Goal: Task Accomplishment & Management: Manage account settings

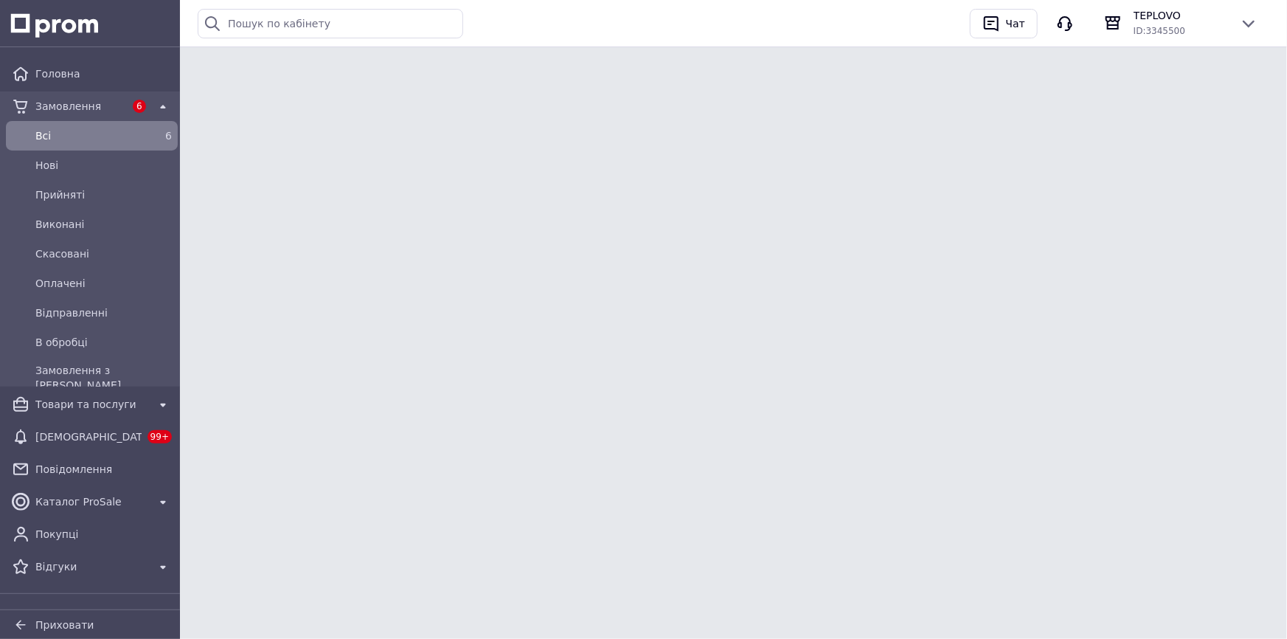
click at [0, 66] on div at bounding box center [0, 66] width 0 height 0
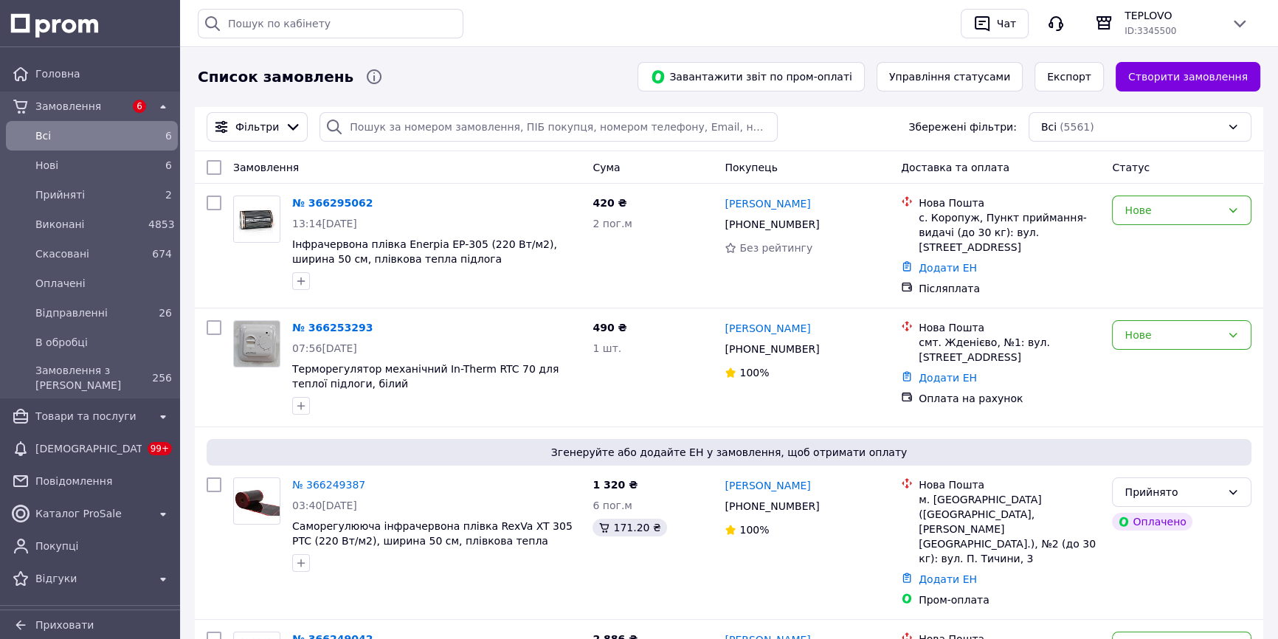
click at [119, 198] on span "Прийняті" at bounding box center [88, 194] width 107 height 15
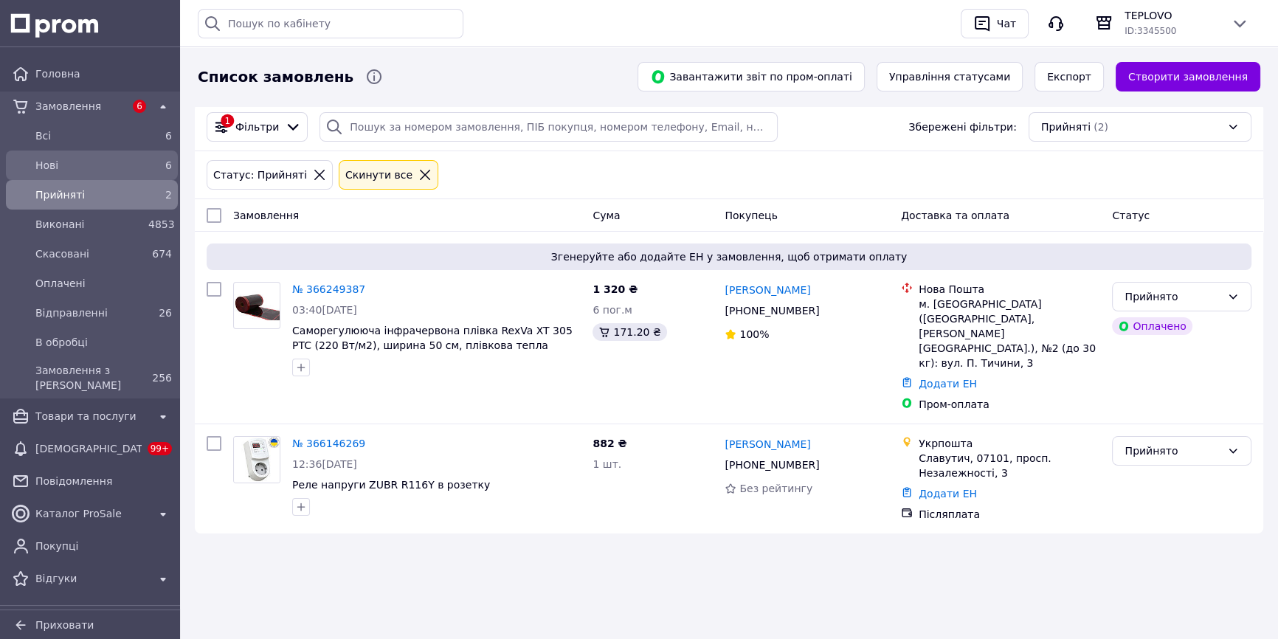
click at [75, 173] on div "Нові" at bounding box center [88, 165] width 113 height 21
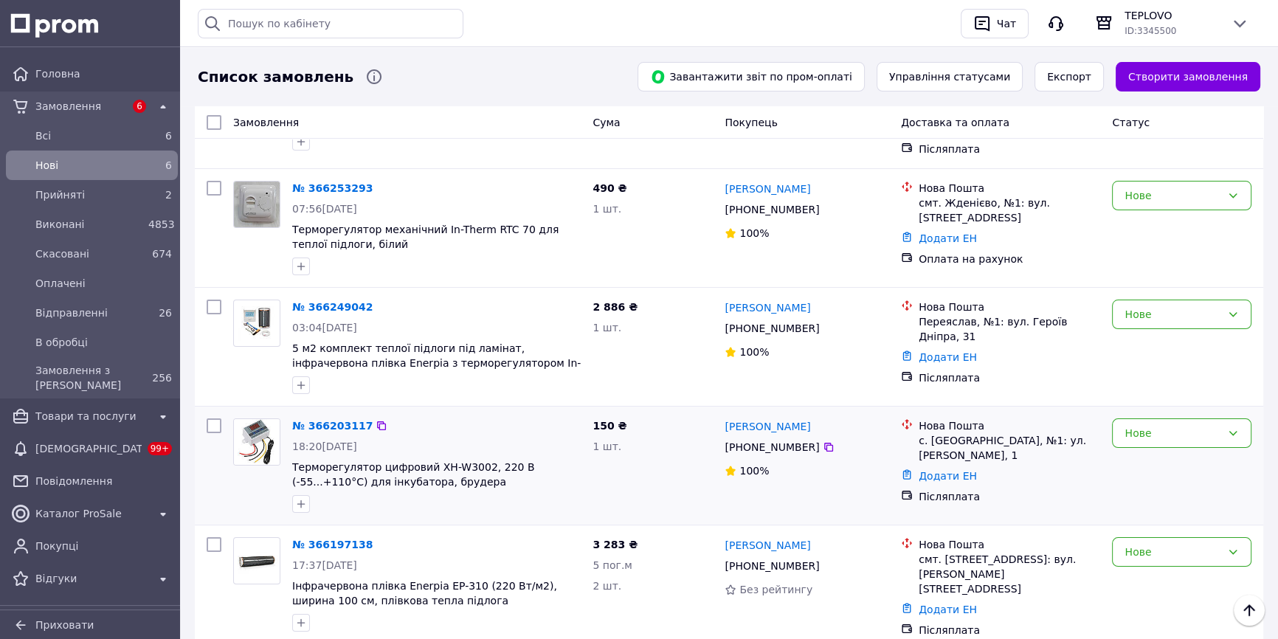
scroll to position [369, 0]
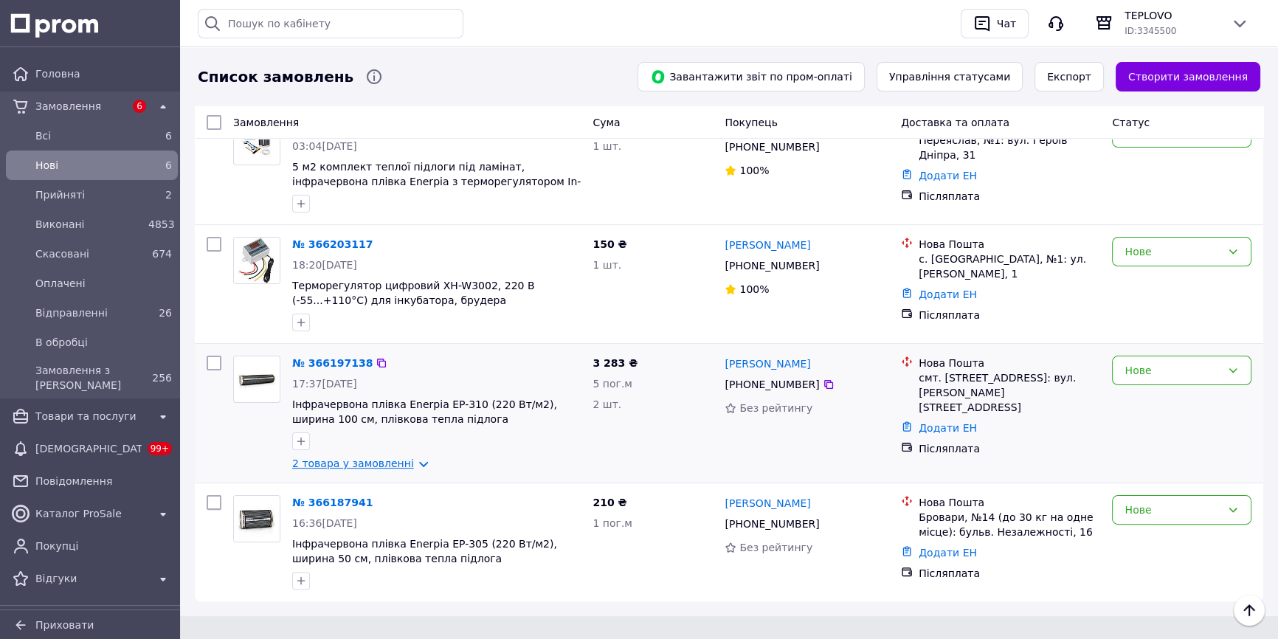
click at [378, 457] on link "2 товара у замовленні" at bounding box center [353, 463] width 122 height 12
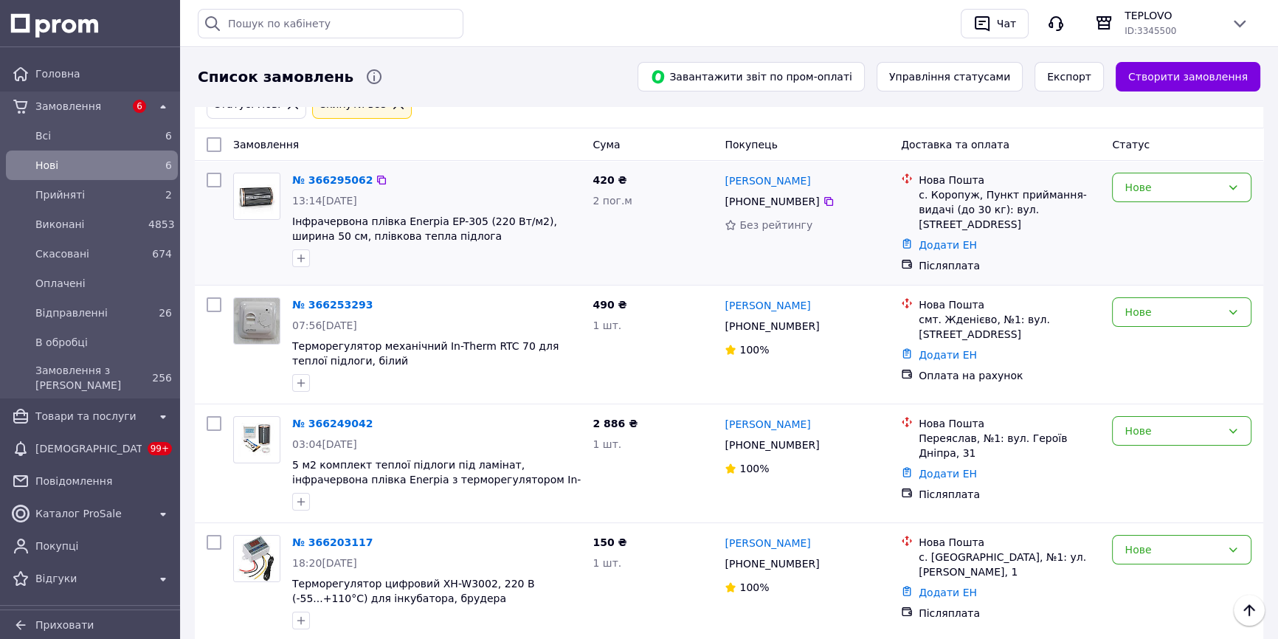
scroll to position [66, 0]
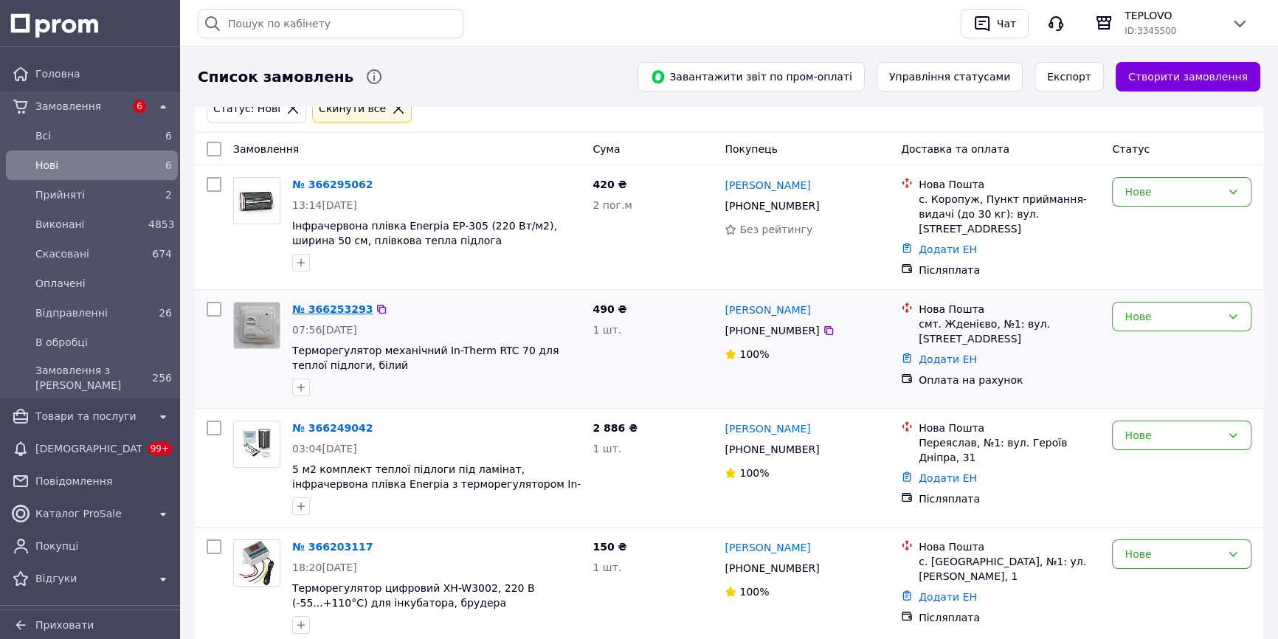
drag, startPoint x: 324, startPoint y: 294, endPoint x: 302, endPoint y: 295, distance: 22.1
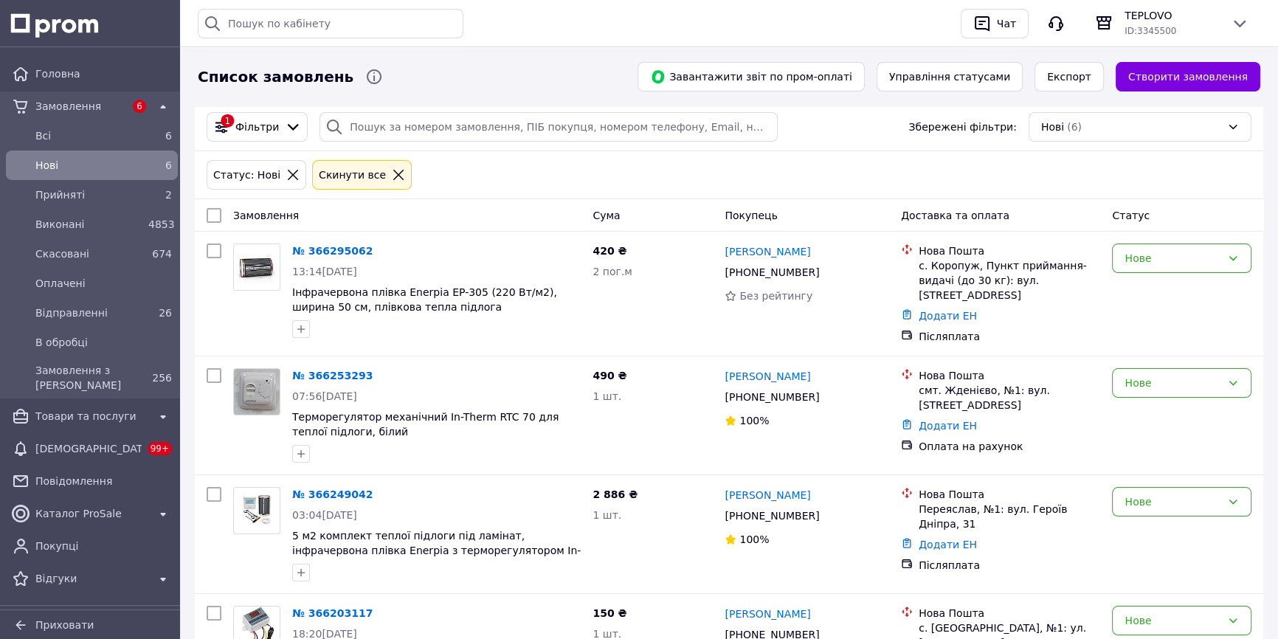
scroll to position [0, 0]
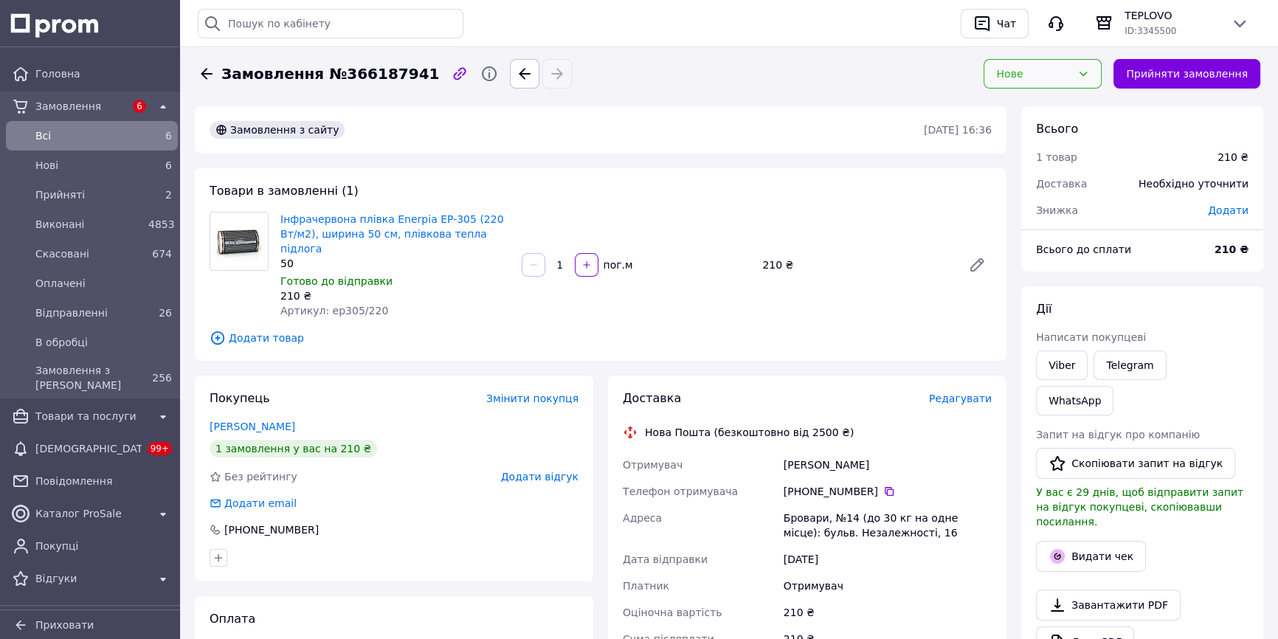
click at [1065, 80] on div "Нове" at bounding box center [1033, 74] width 75 height 16
click at [1059, 105] on li "Прийнято" at bounding box center [1054, 105] width 117 height 27
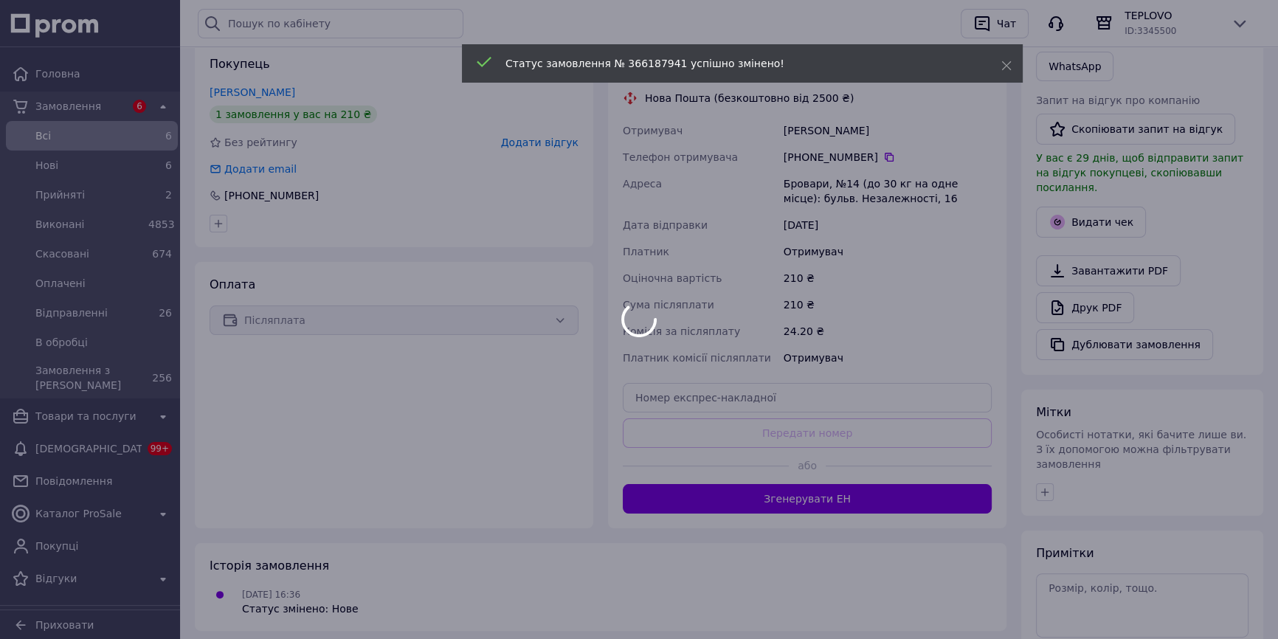
scroll to position [335, 0]
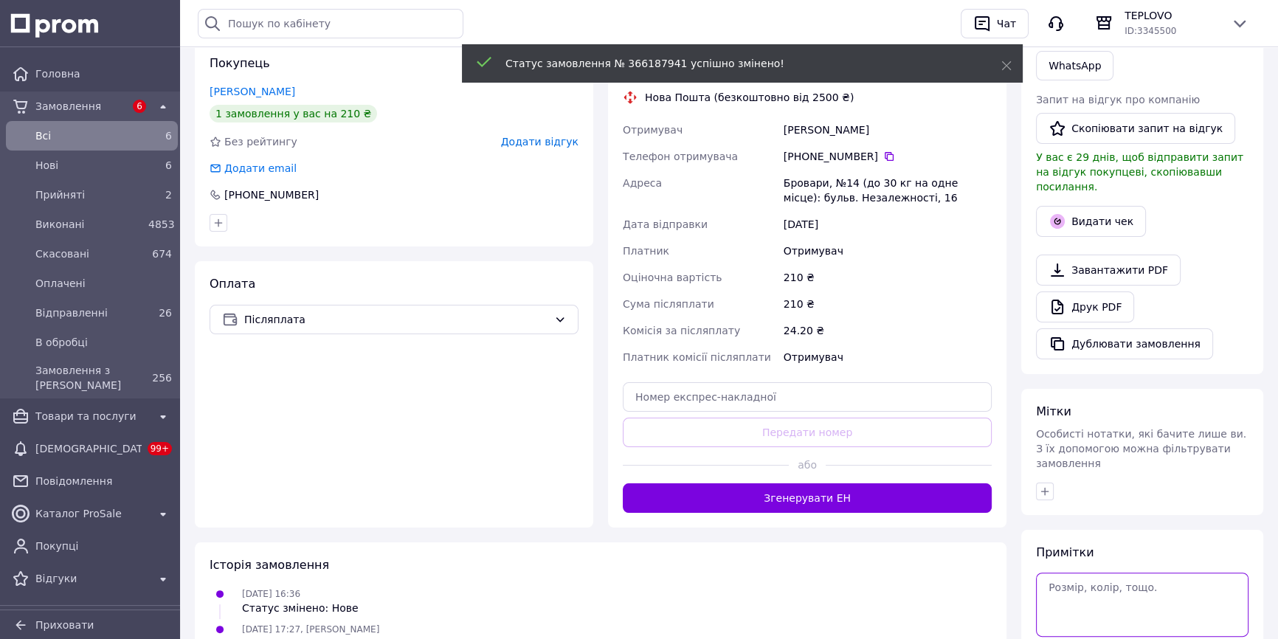
click at [1134, 572] on textarea at bounding box center [1142, 603] width 212 height 63
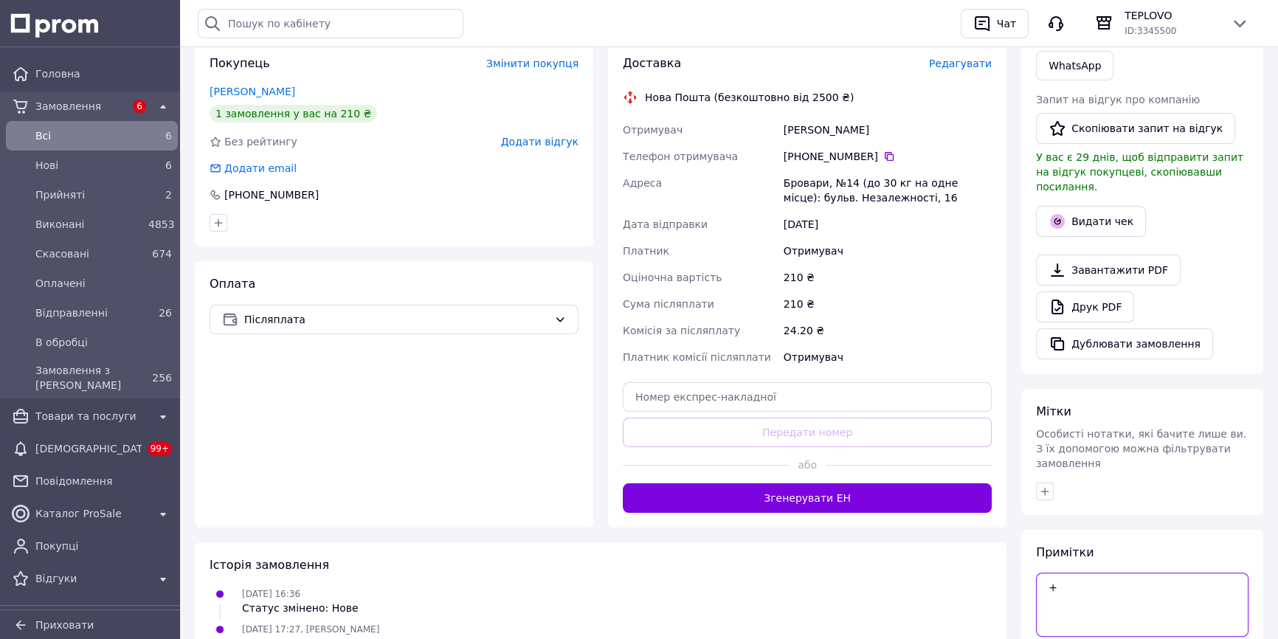
type textarea "+"
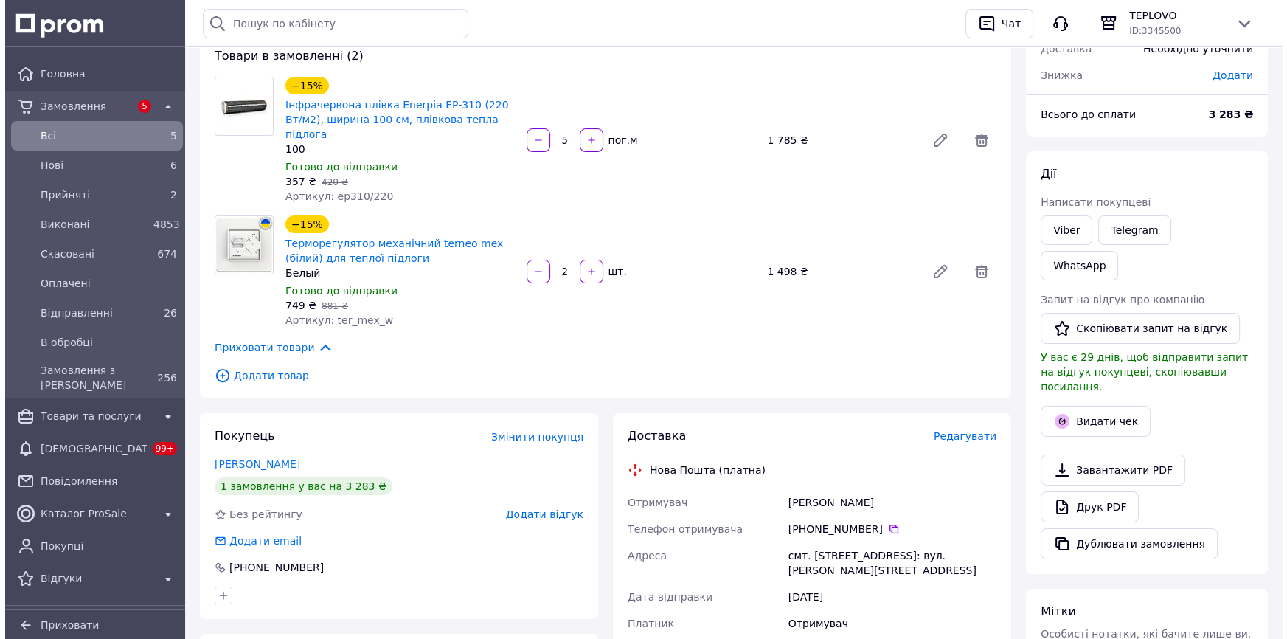
scroll to position [134, 0]
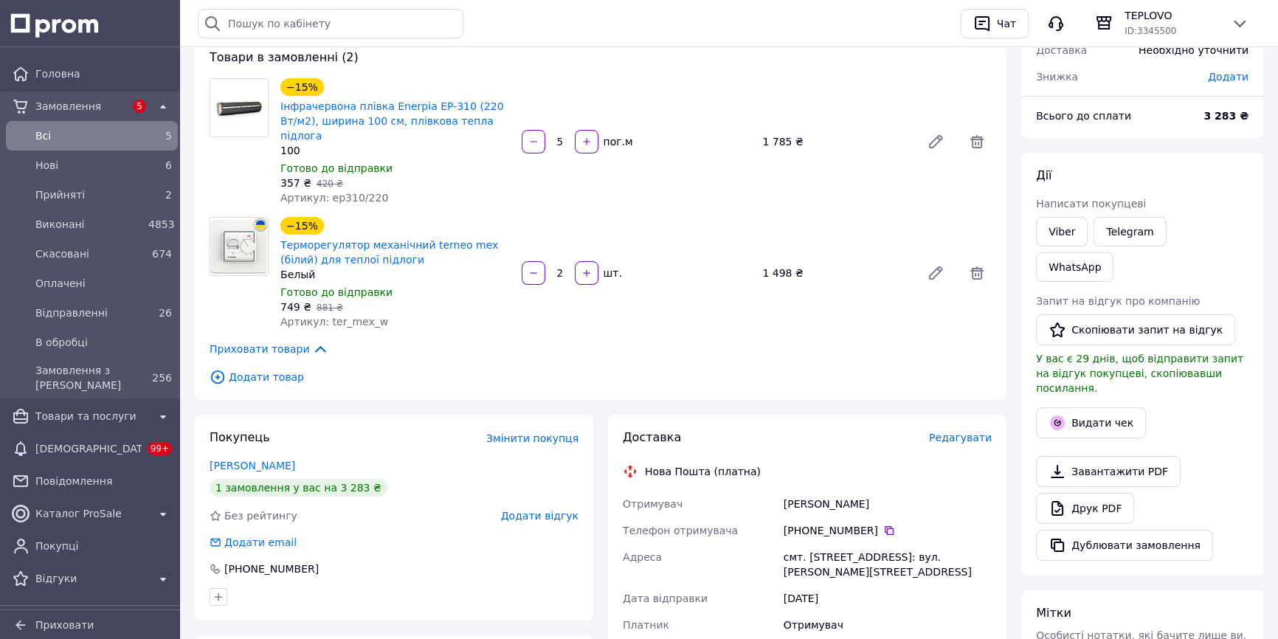
click at [278, 369] on span "Додати товар" at bounding box center [600, 377] width 782 height 16
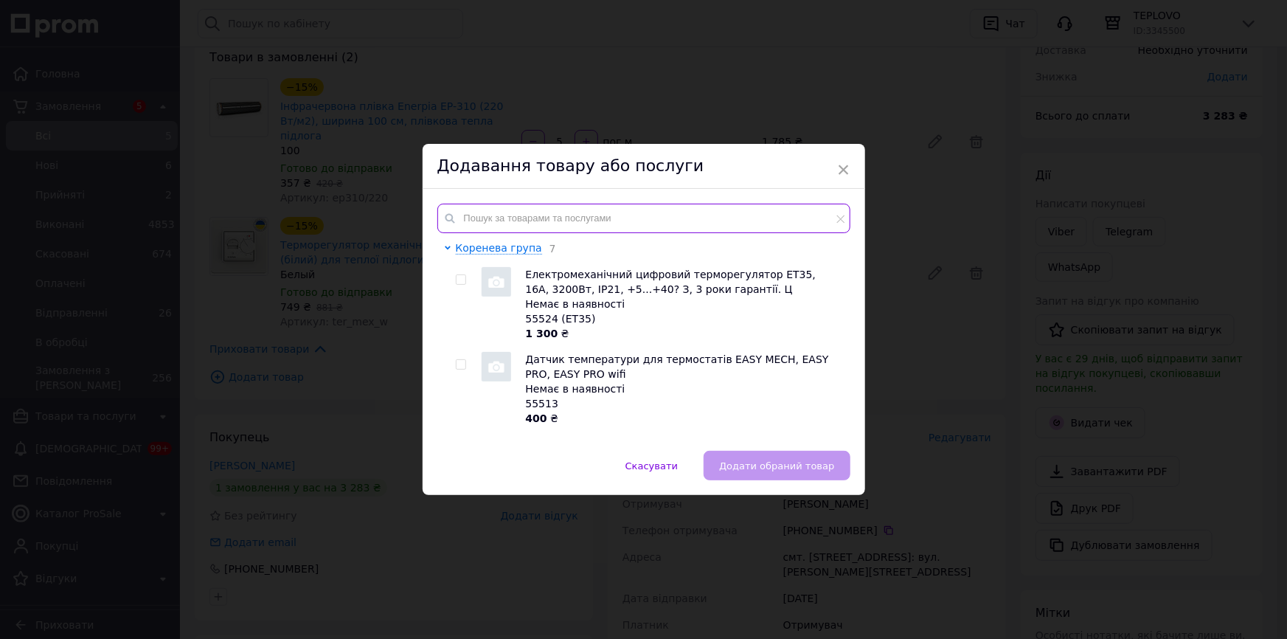
click at [642, 223] on input "text" at bounding box center [643, 219] width 413 height 30
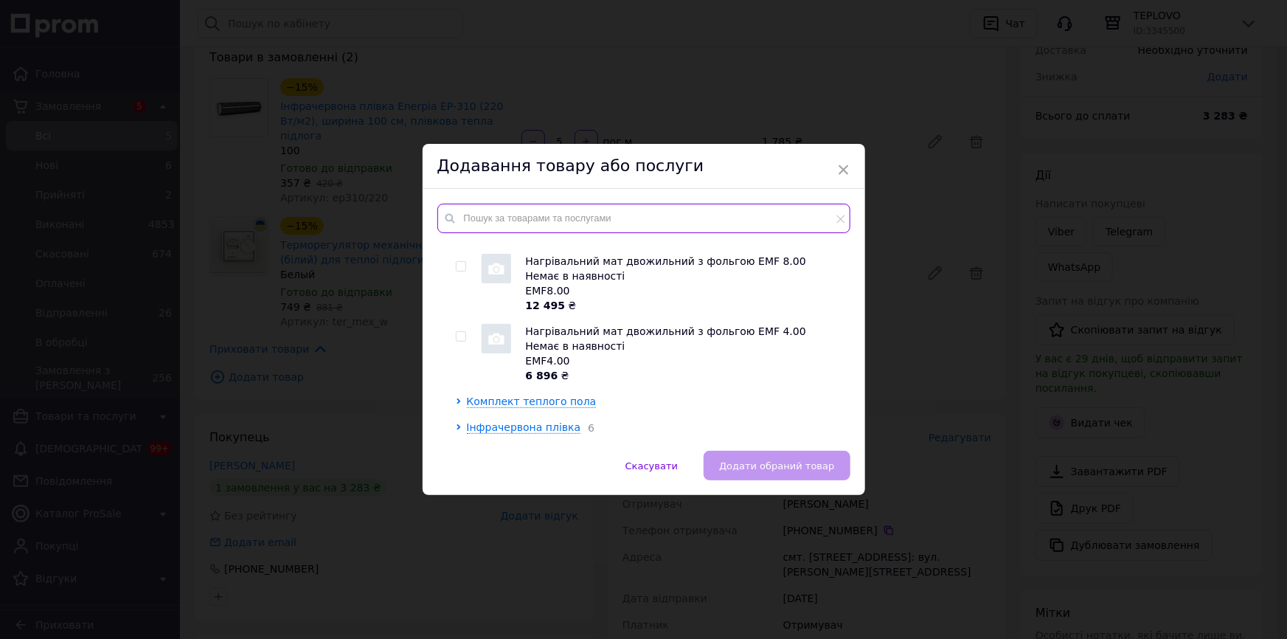
scroll to position [671, 0]
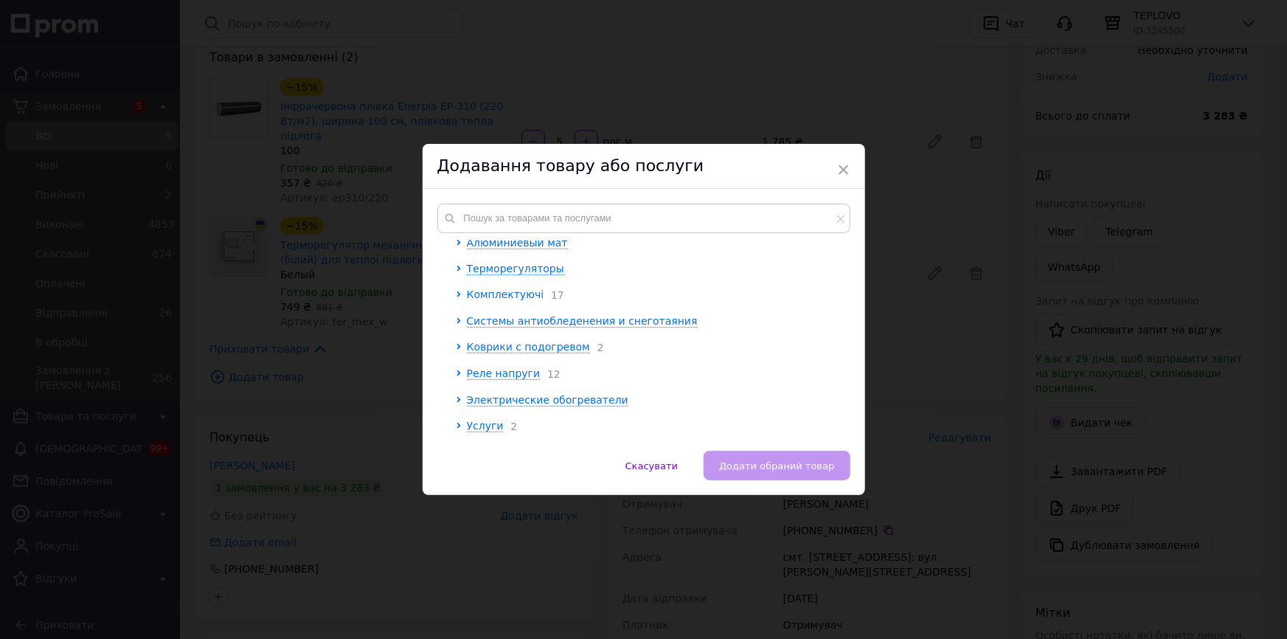
click at [493, 292] on span "Комплектуючі" at bounding box center [505, 294] width 77 height 12
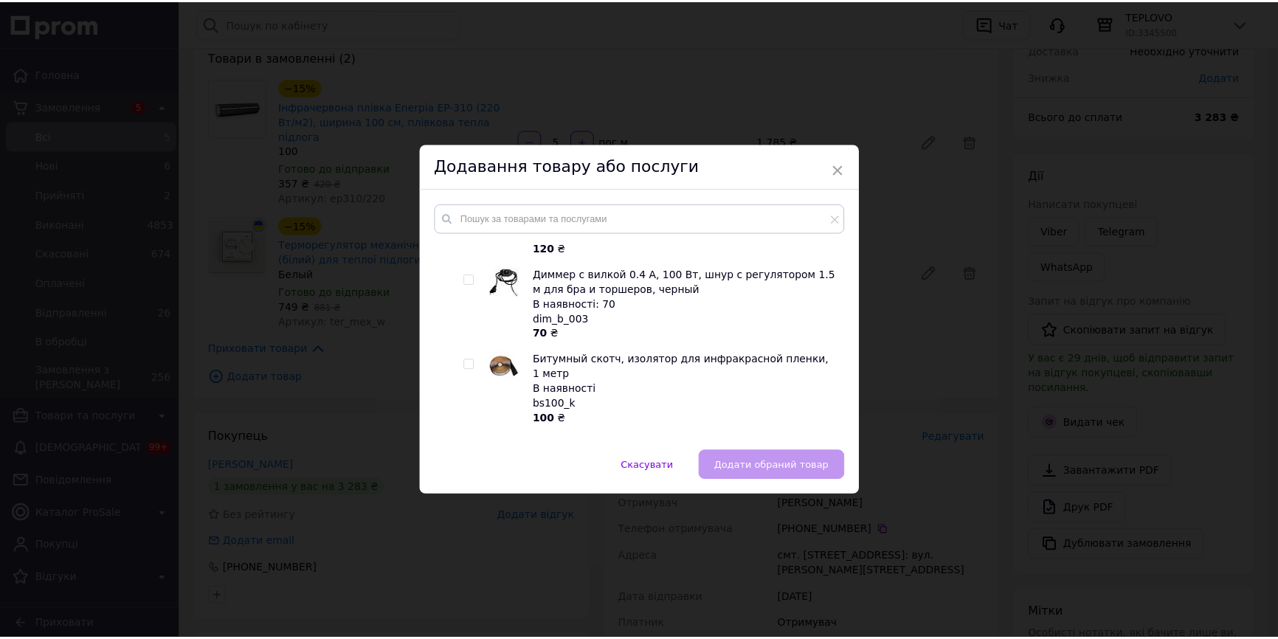
scroll to position [1274, 0]
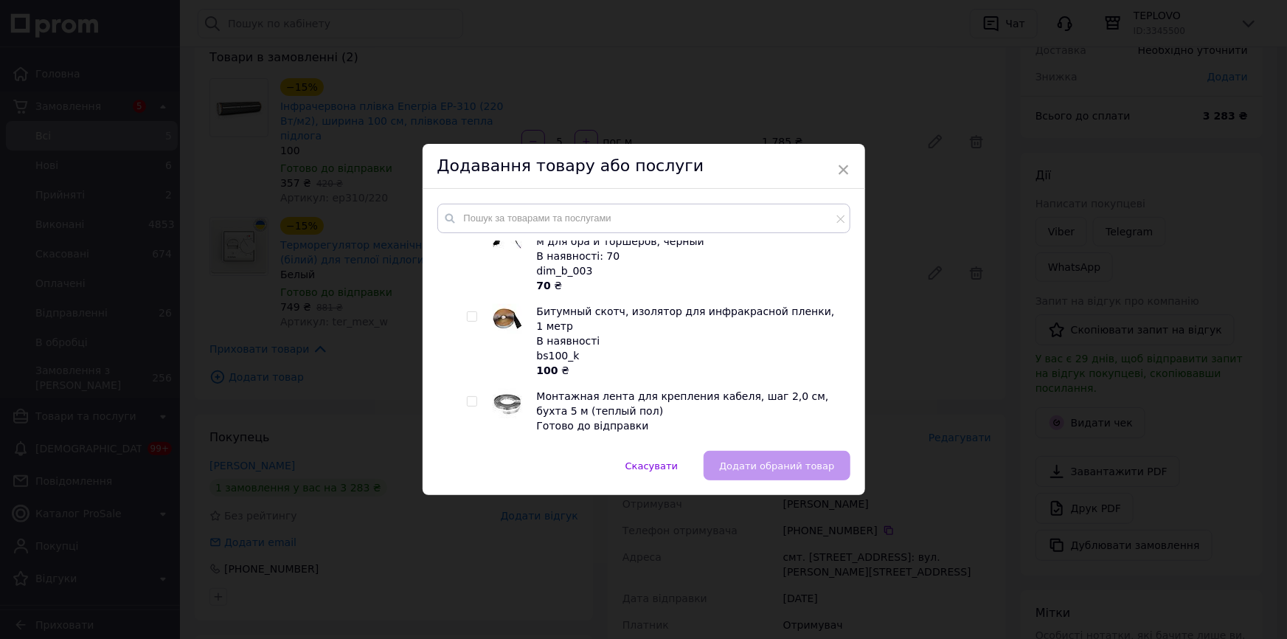
click at [463, 301] on div at bounding box center [461, 475] width 11 height 1583
click at [469, 312] on input "checkbox" at bounding box center [472, 317] width 10 height 10
checkbox input "true"
click at [769, 460] on span "Додати обраний товар" at bounding box center [776, 465] width 115 height 11
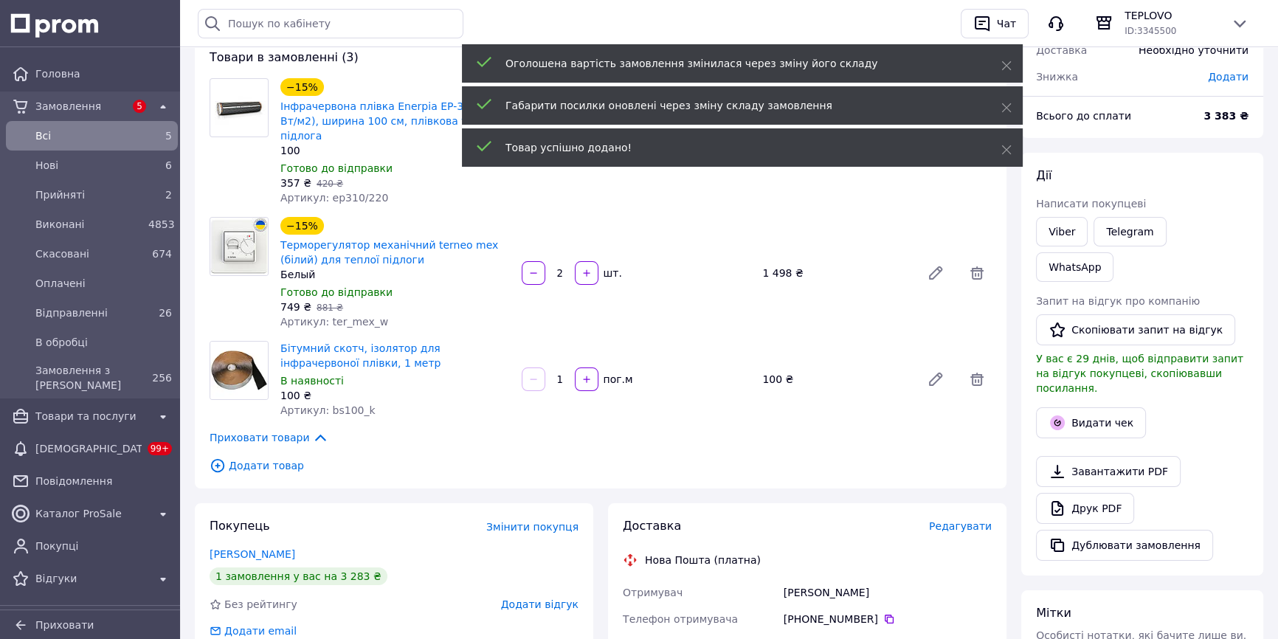
click at [561, 374] on input "1" at bounding box center [560, 379] width 24 height 11
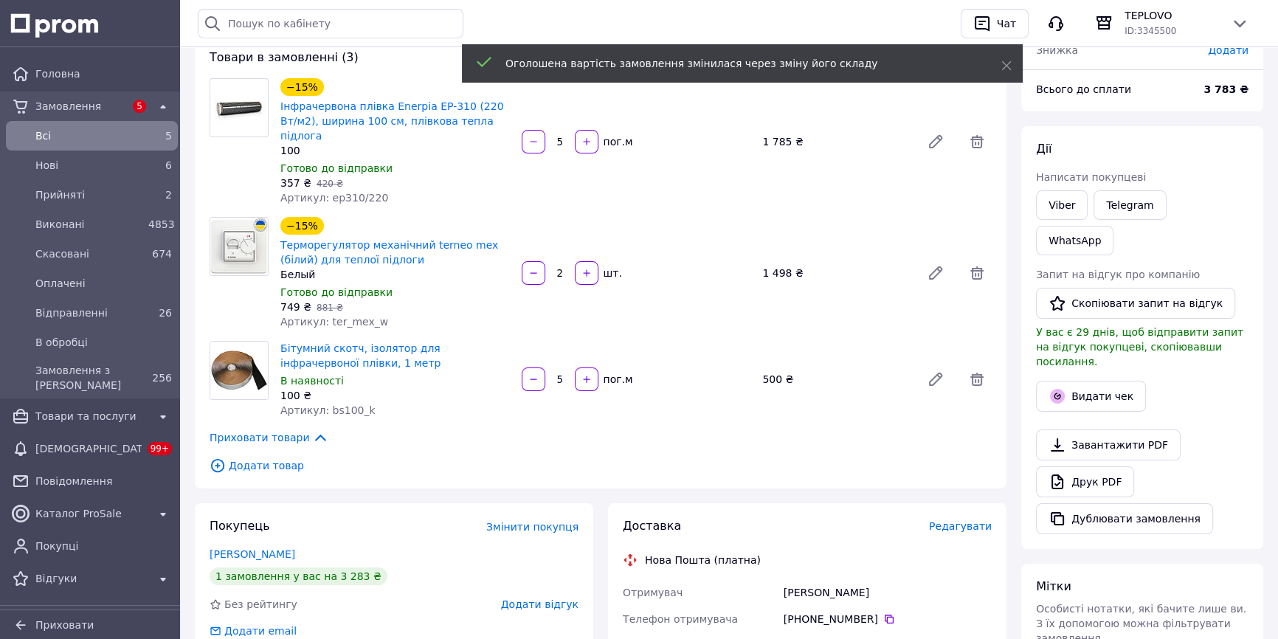
drag, startPoint x: 563, startPoint y: 363, endPoint x: 554, endPoint y: 364, distance: 9.0
click at [554, 374] on input "5" at bounding box center [560, 379] width 24 height 11
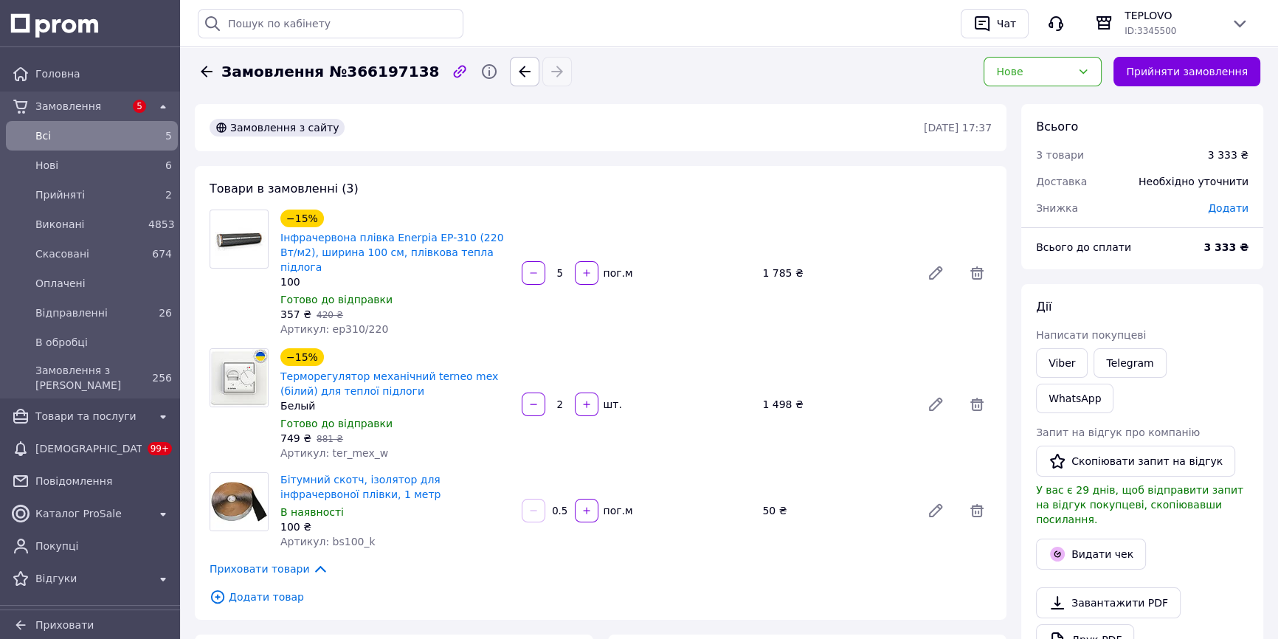
scroll to position [0, 0]
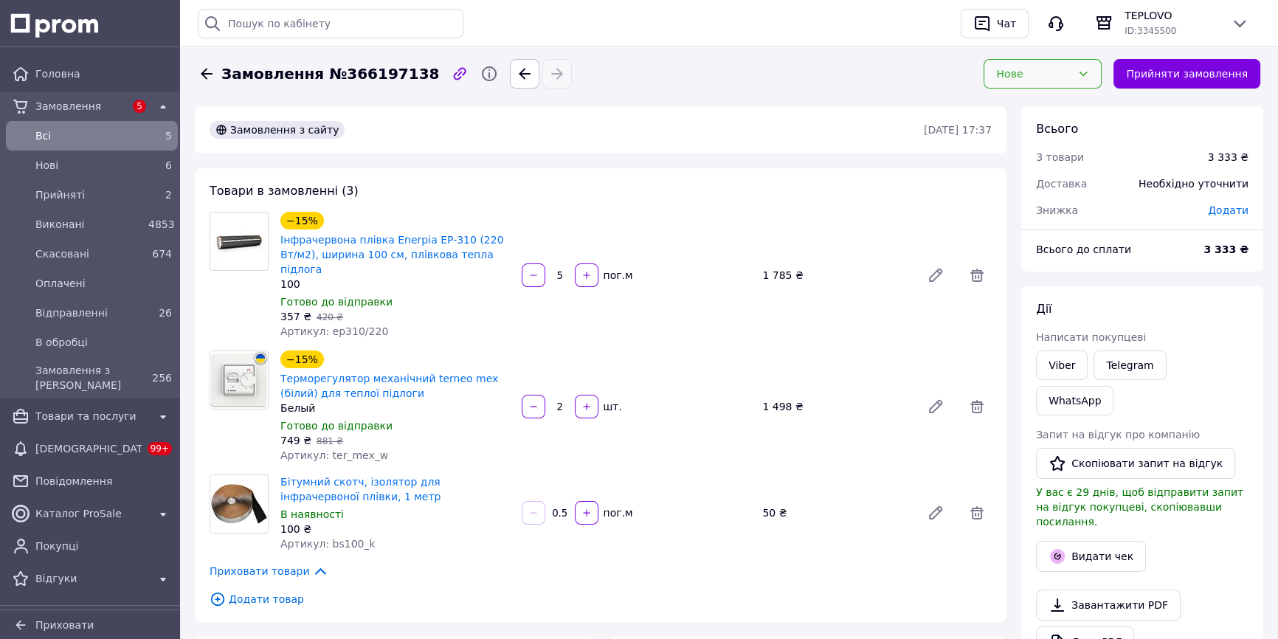
type input "0.5"
click at [1037, 72] on div "Нове" at bounding box center [1033, 74] width 75 height 16
click at [1040, 103] on li "Прийнято" at bounding box center [1054, 105] width 117 height 27
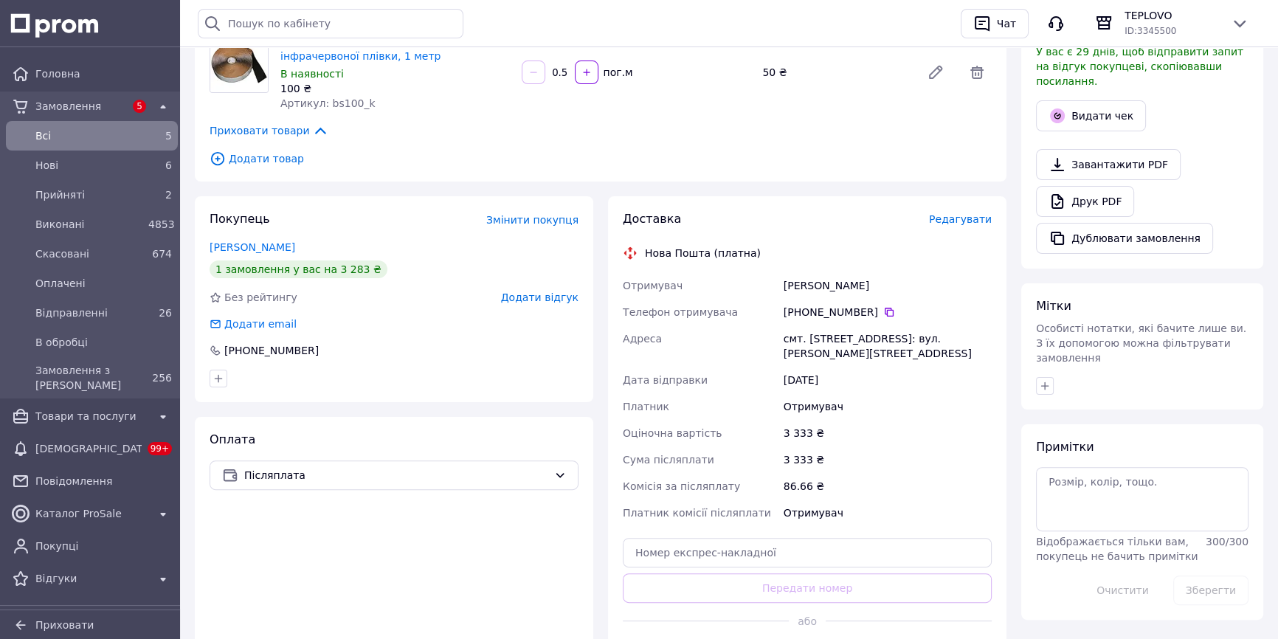
scroll to position [469, 0]
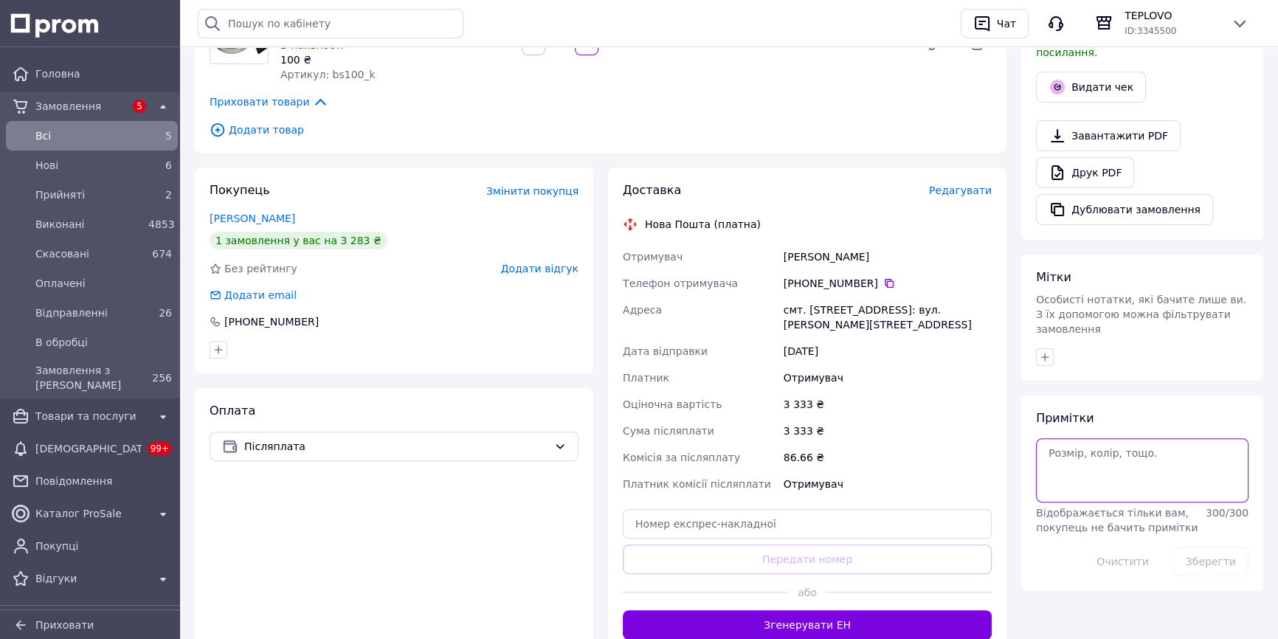
click at [1177, 438] on textarea at bounding box center [1142, 469] width 212 height 63
type textarea "+"
click at [1226, 547] on button "Зберегти" at bounding box center [1210, 562] width 75 height 30
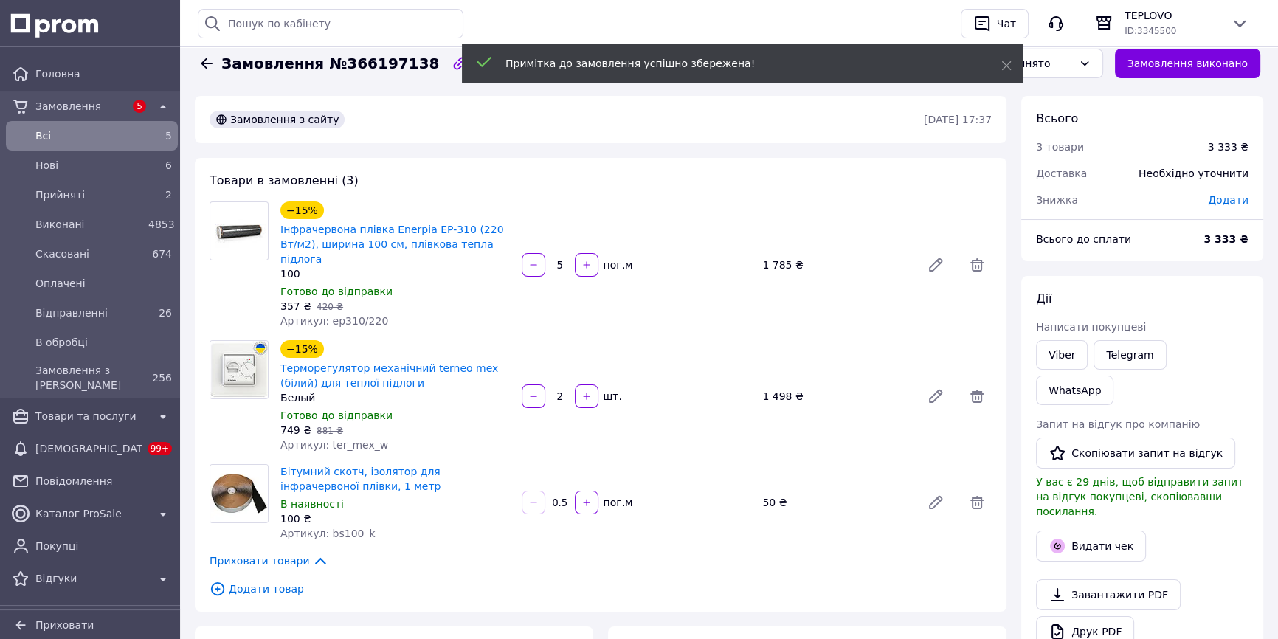
scroll to position [0, 0]
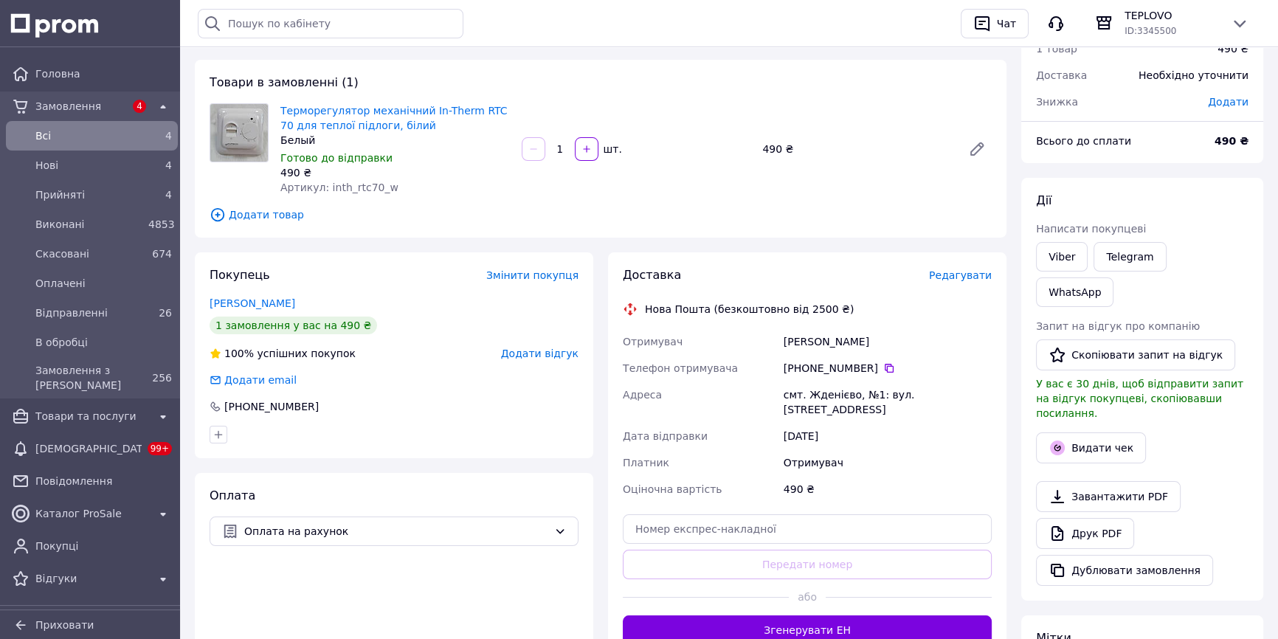
scroll to position [134, 0]
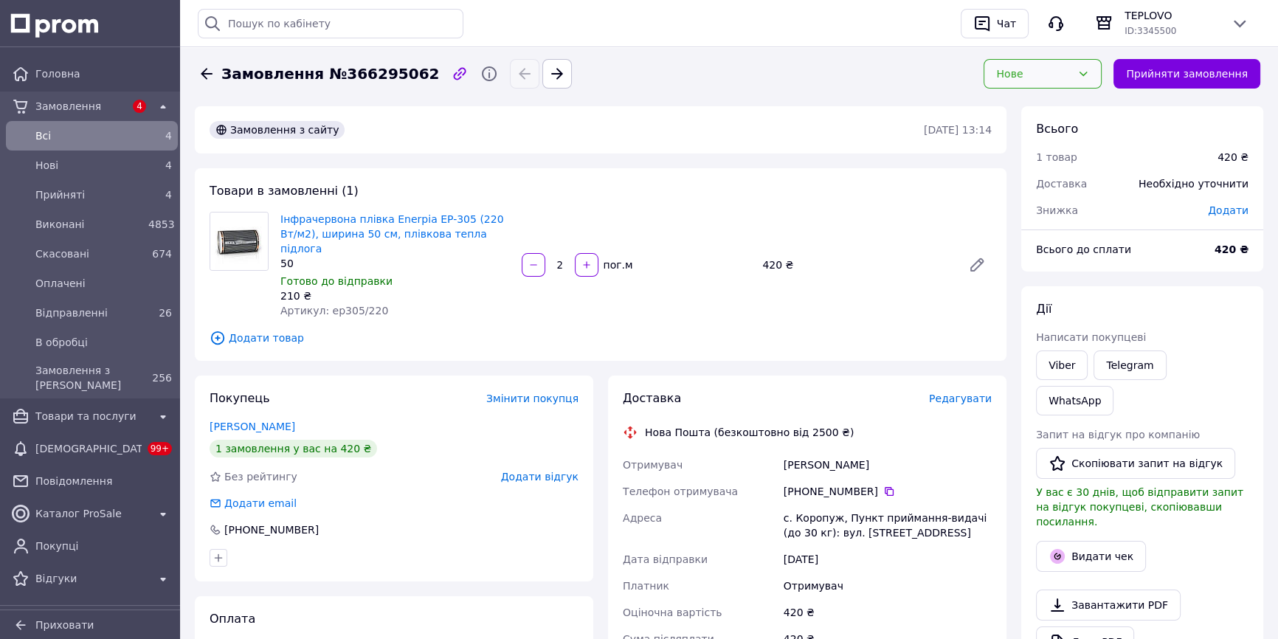
click at [1050, 77] on div "Нове" at bounding box center [1033, 74] width 75 height 16
click at [1055, 110] on li "Прийнято" at bounding box center [1054, 105] width 117 height 27
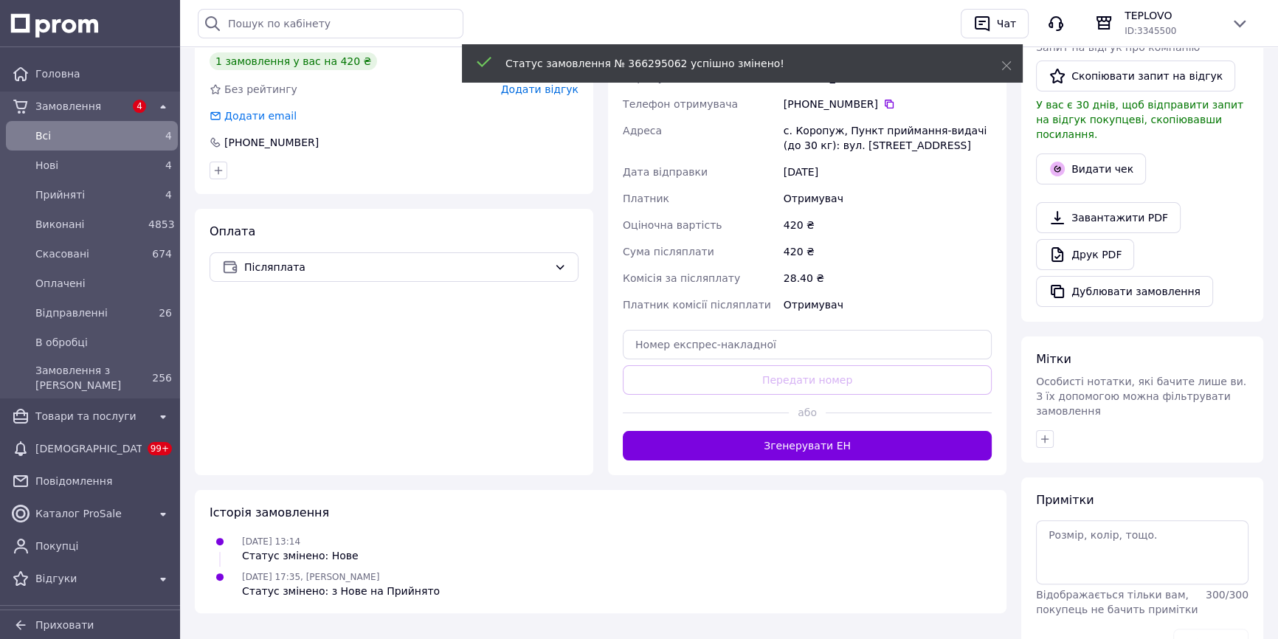
scroll to position [389, 0]
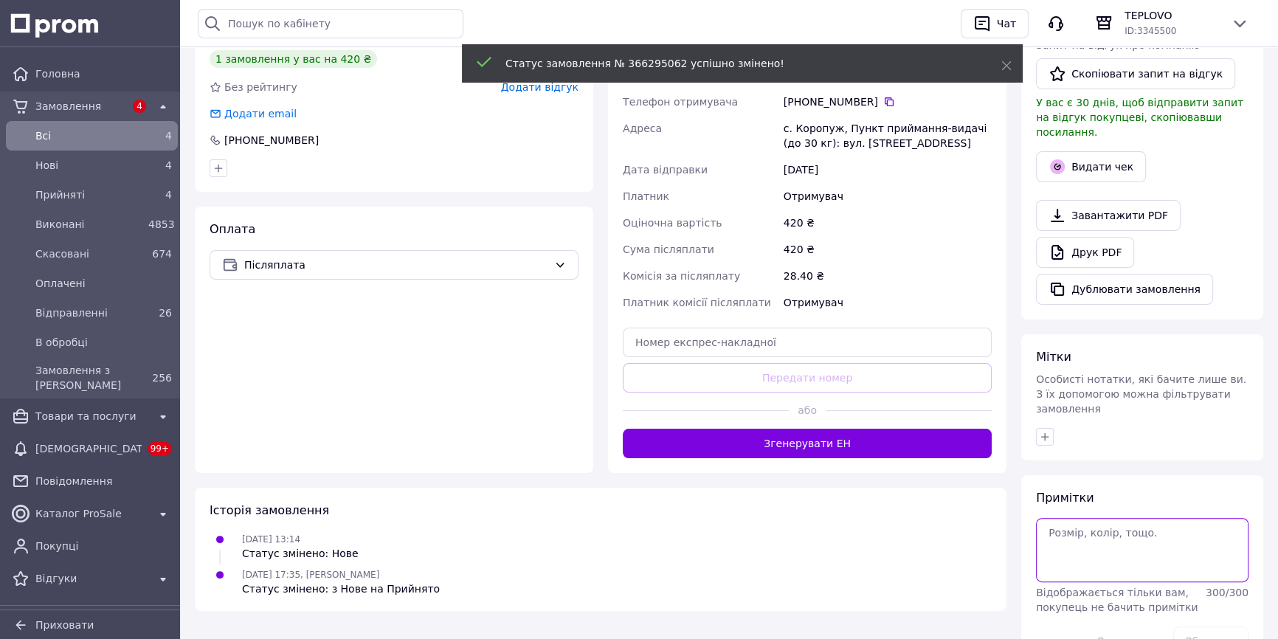
click at [1166, 518] on textarea at bounding box center [1142, 549] width 212 height 63
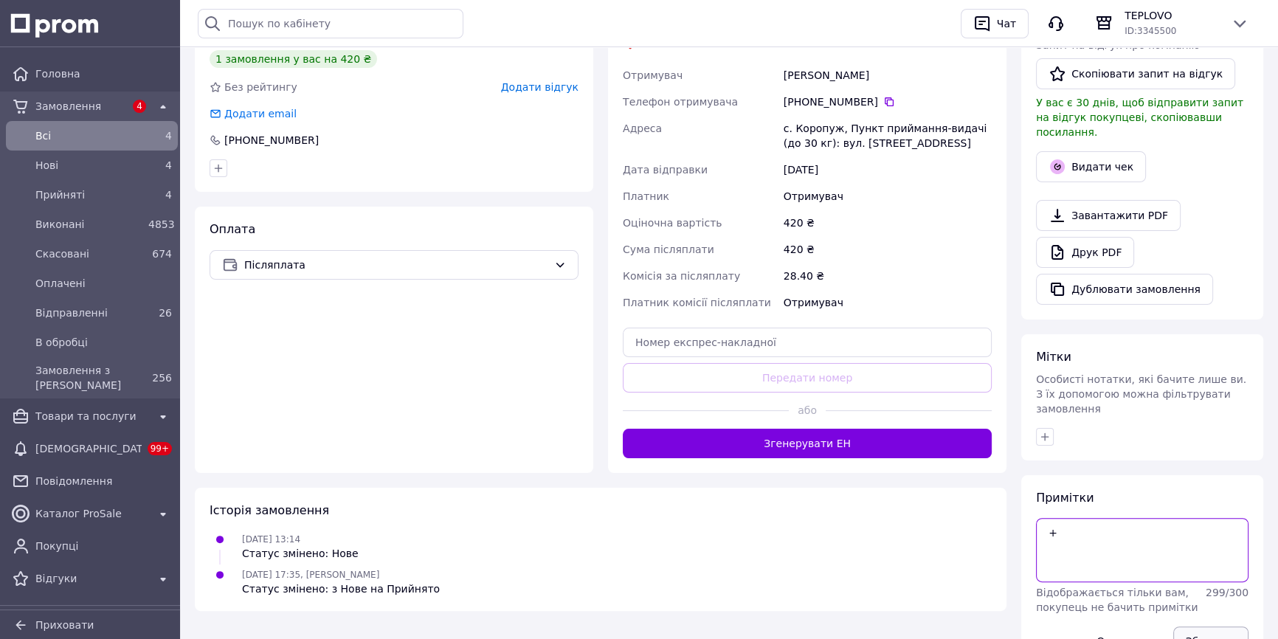
type textarea "+"
click at [1224, 626] on button "Зберегти" at bounding box center [1210, 641] width 75 height 30
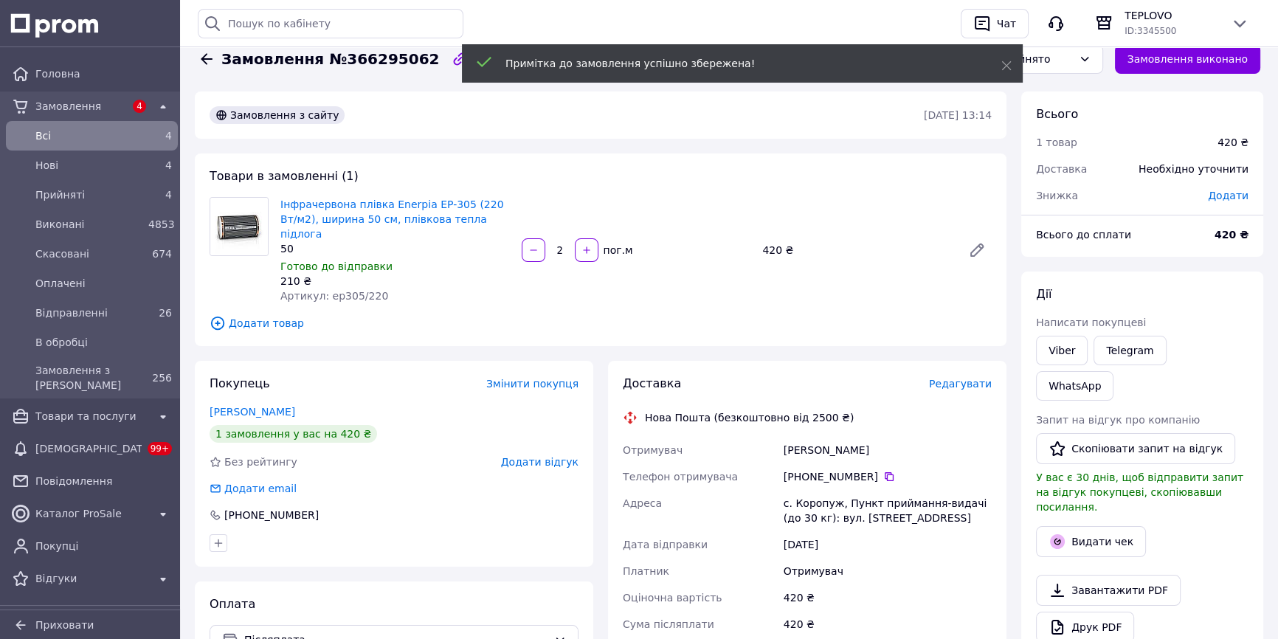
scroll to position [0, 0]
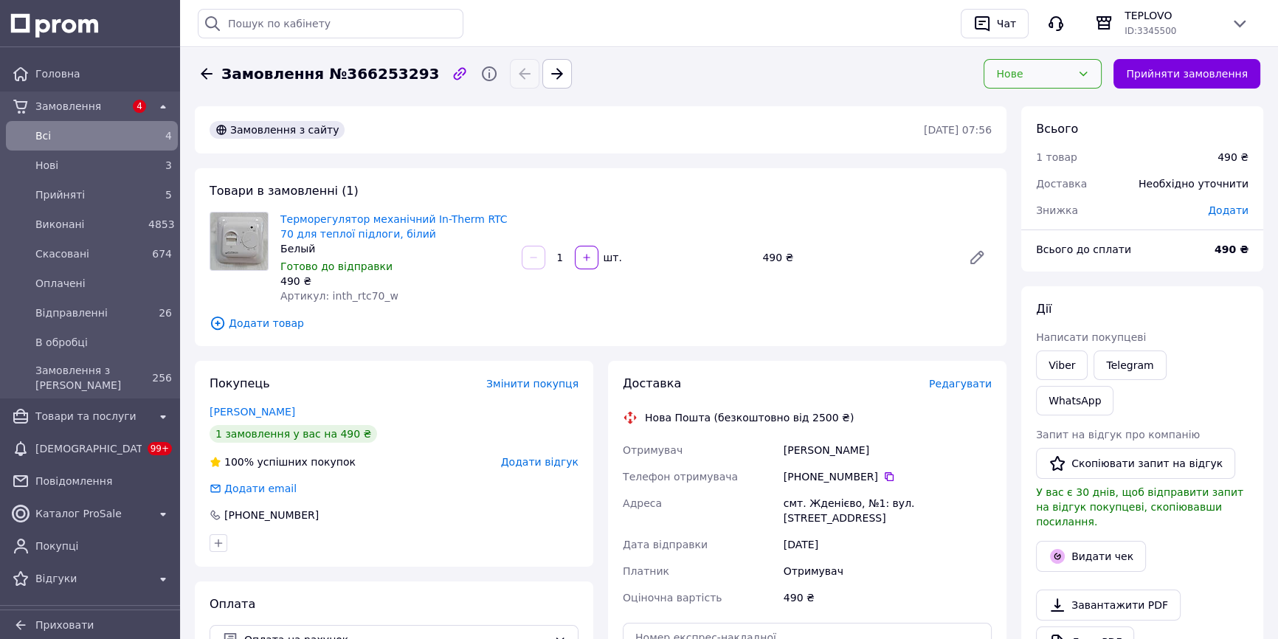
click at [1053, 85] on div "Нове" at bounding box center [1042, 74] width 118 height 30
click at [1033, 151] on li "Скасовано" at bounding box center [1054, 158] width 117 height 27
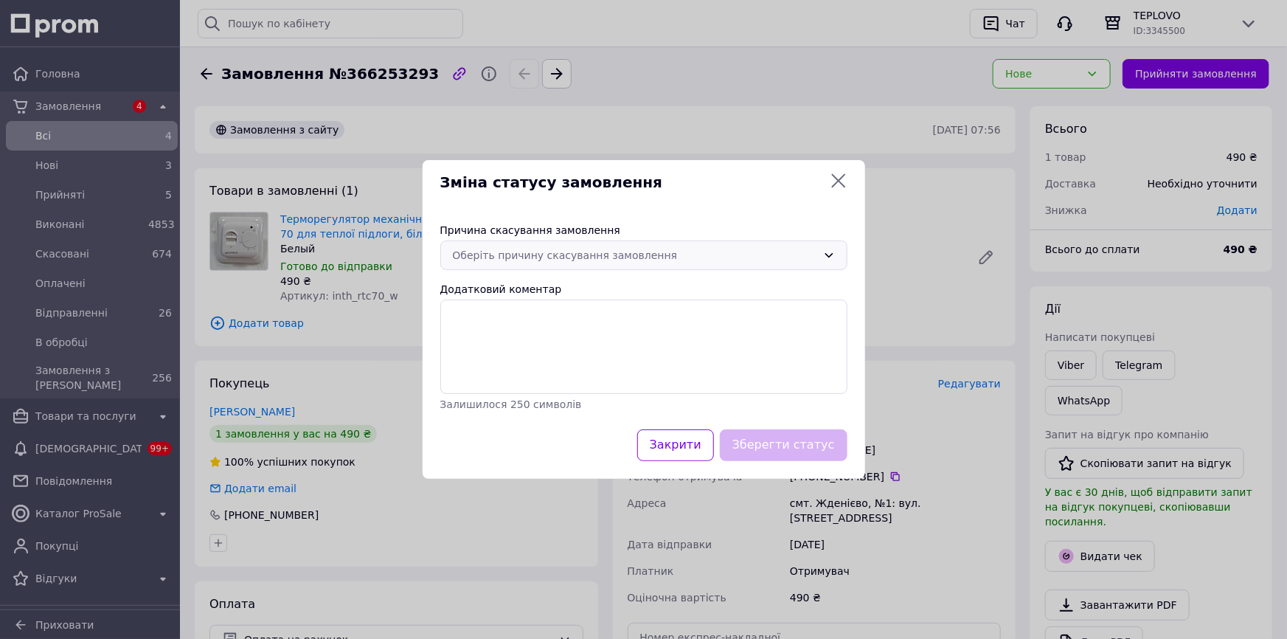
click at [648, 258] on div "Оберіть причину скасування замовлення" at bounding box center [635, 255] width 364 height 16
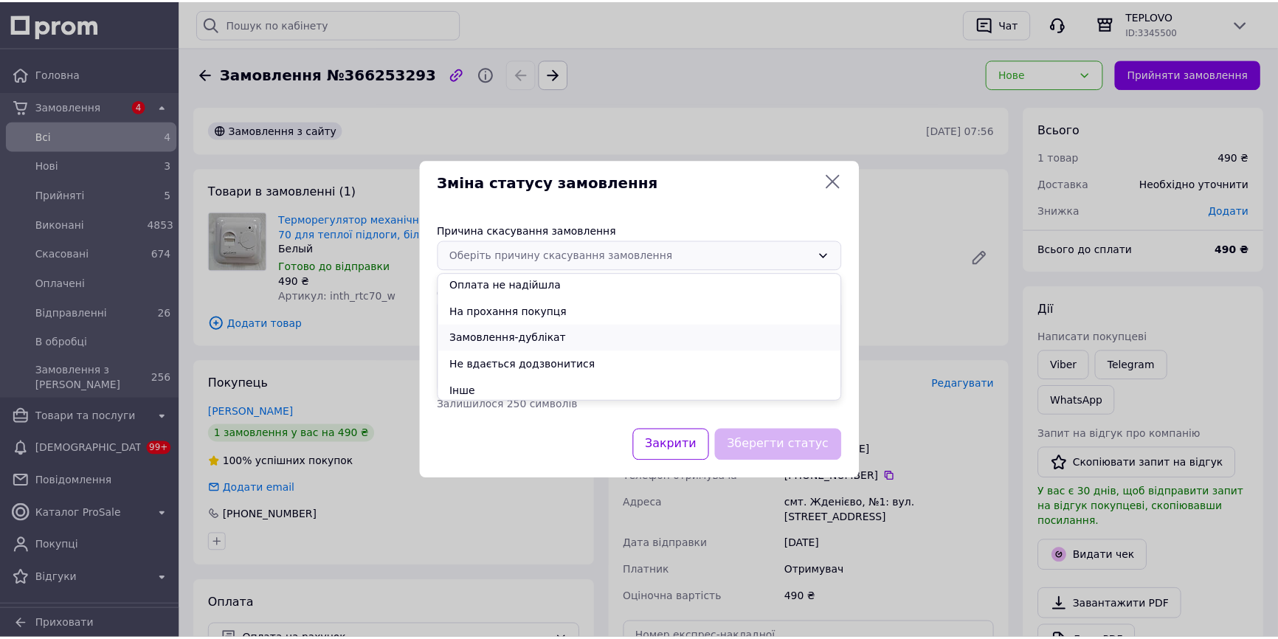
scroll to position [58, 0]
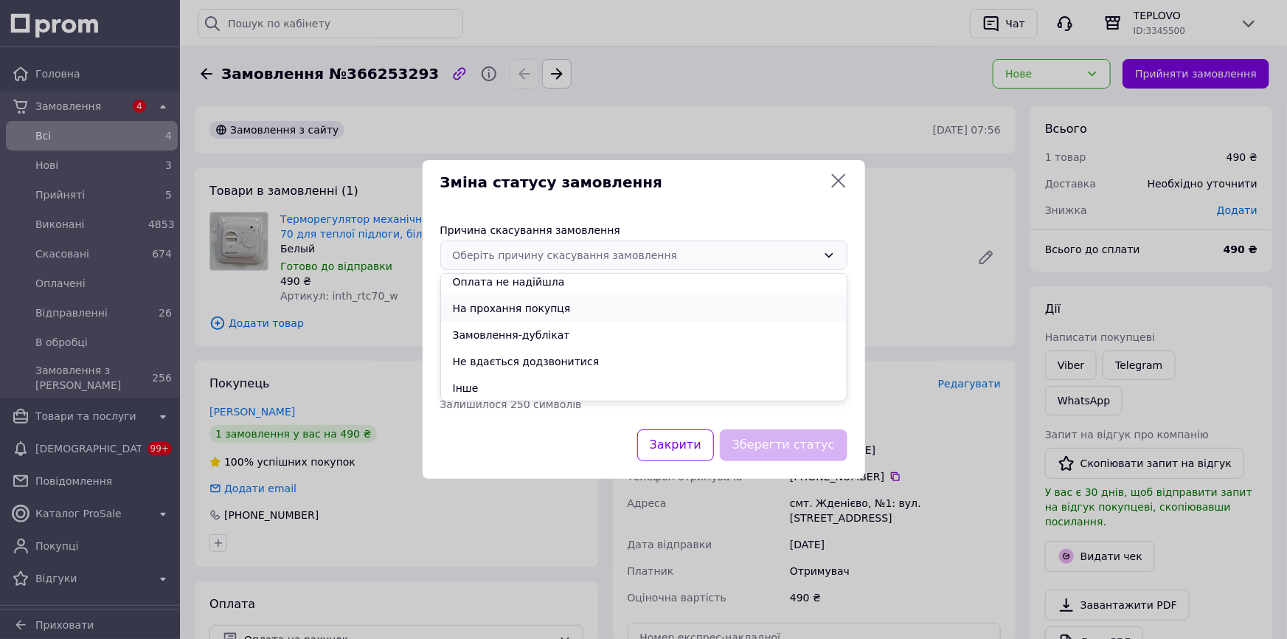
click at [568, 315] on li "На прохання покупця" at bounding box center [644, 308] width 406 height 27
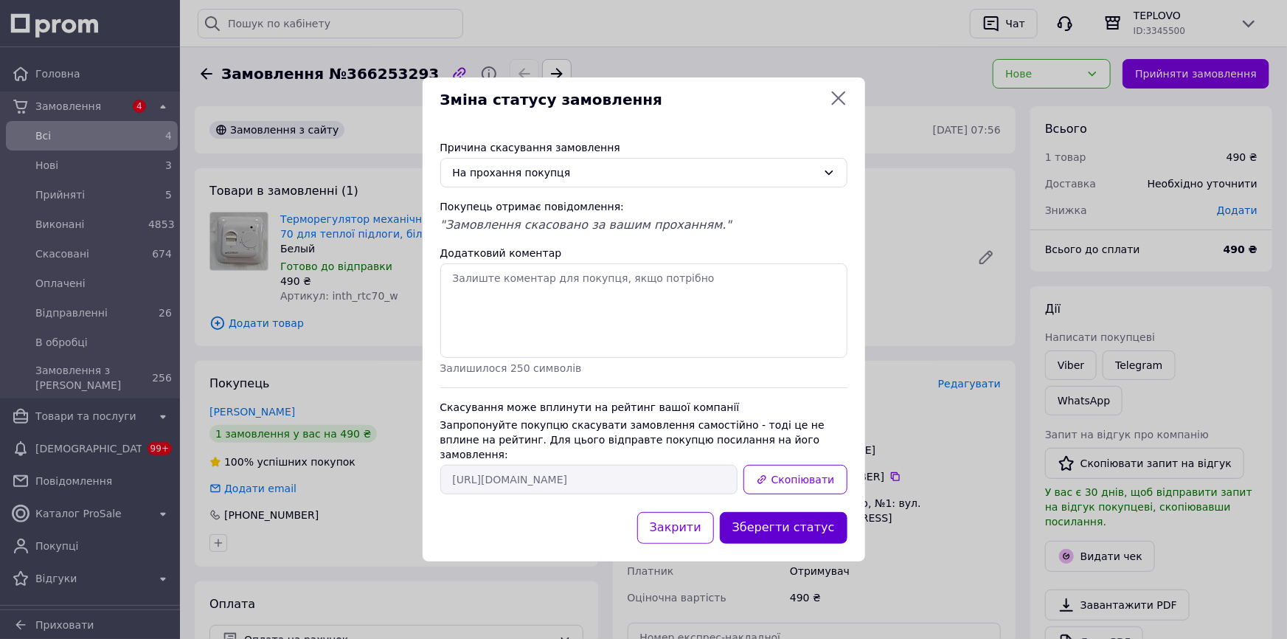
click at [804, 516] on button "Зберегти статус" at bounding box center [784, 528] width 128 height 32
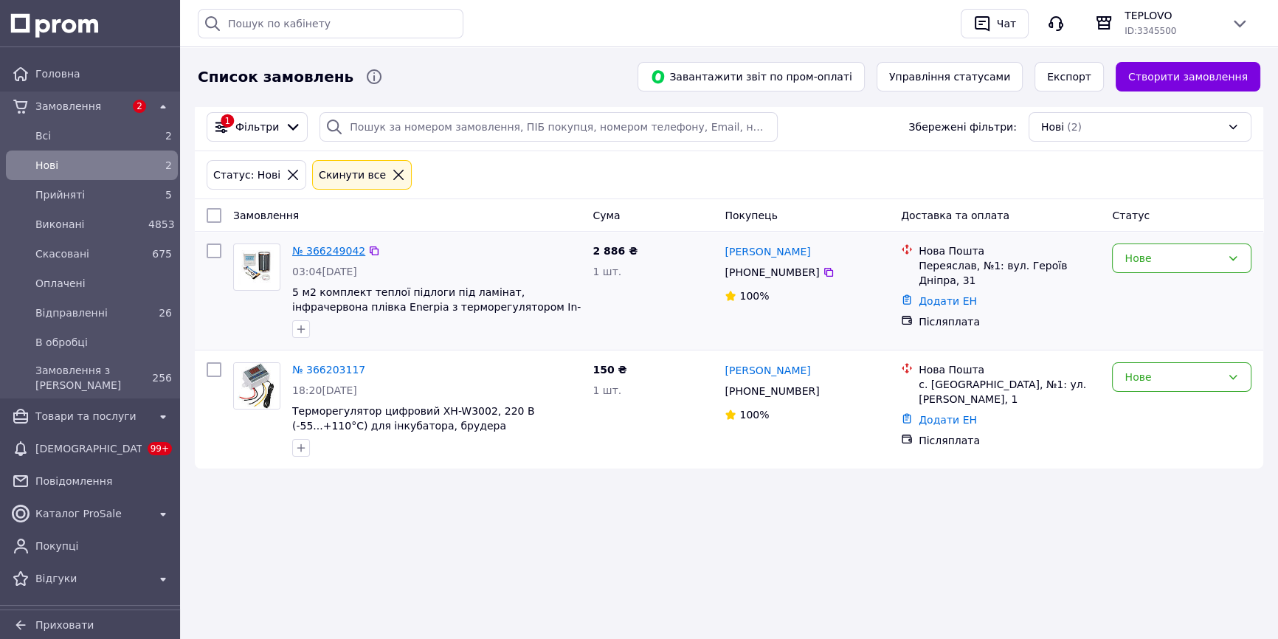
click at [322, 254] on link "№ 366249042" at bounding box center [328, 251] width 73 height 12
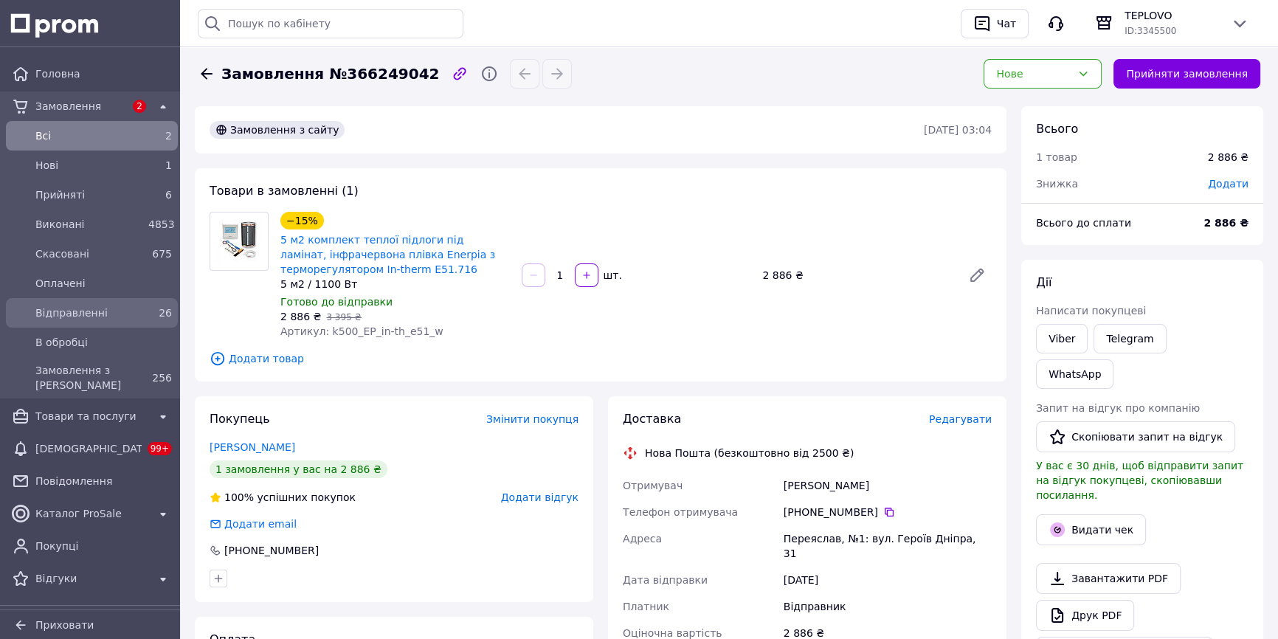
click at [97, 304] on div "Відправленні" at bounding box center [88, 312] width 113 height 21
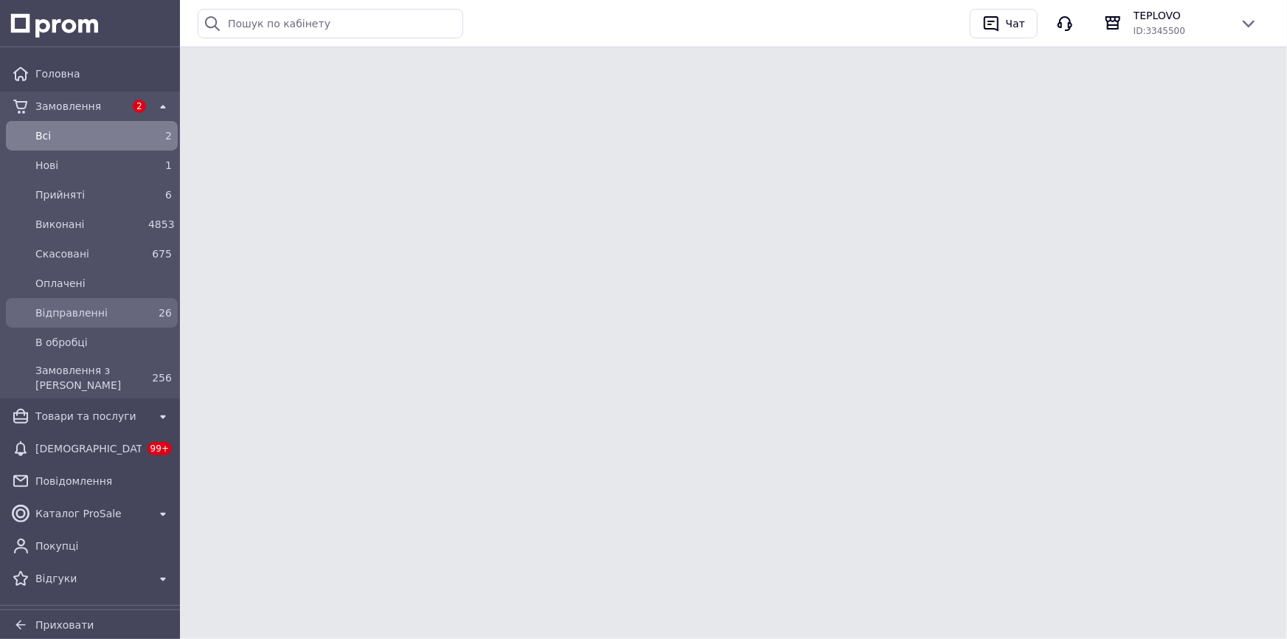
click at [88, 318] on span "Відправленні" at bounding box center [88, 312] width 107 height 15
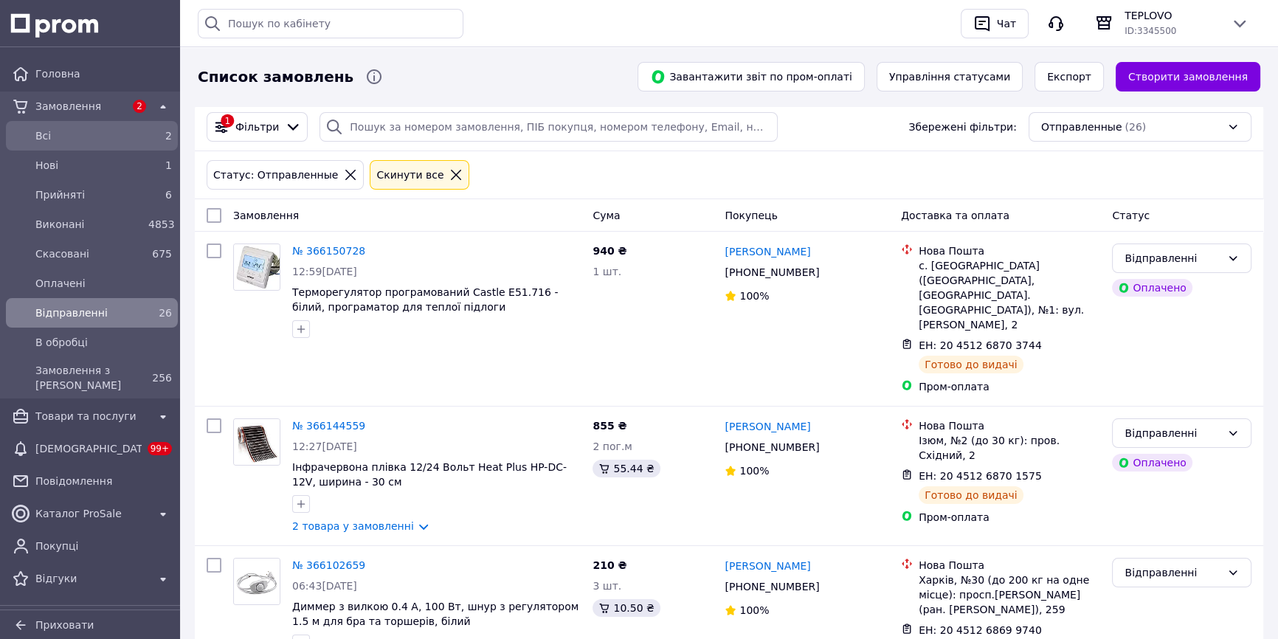
click at [107, 142] on span "Всi" at bounding box center [88, 135] width 107 height 15
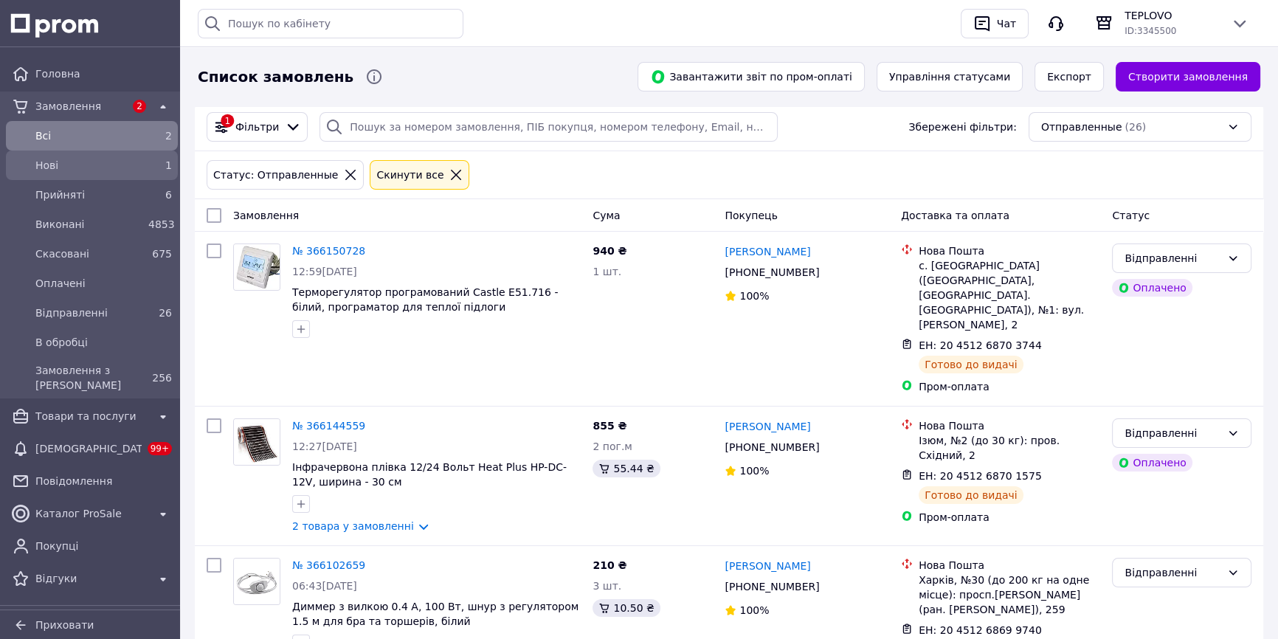
click at [82, 161] on span "Нові" at bounding box center [88, 165] width 107 height 15
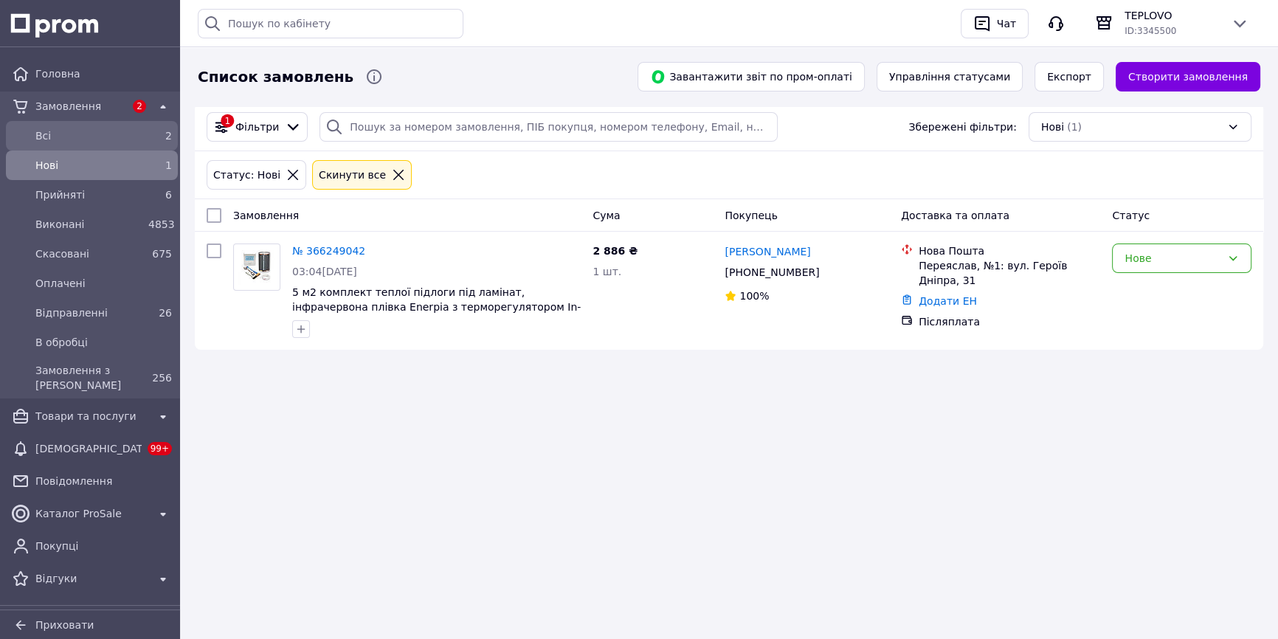
click at [131, 133] on span "Всi" at bounding box center [88, 135] width 107 height 15
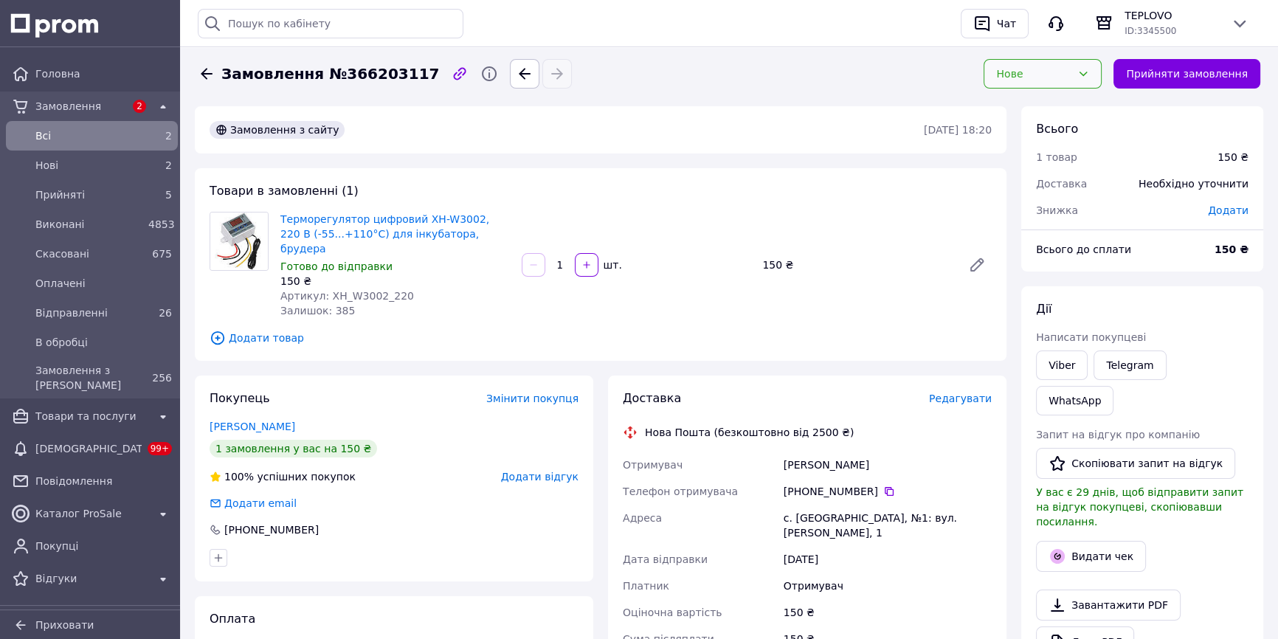
click at [1047, 76] on div "Нове" at bounding box center [1033, 74] width 75 height 16
click at [1041, 108] on li "Прийнято" at bounding box center [1054, 105] width 117 height 27
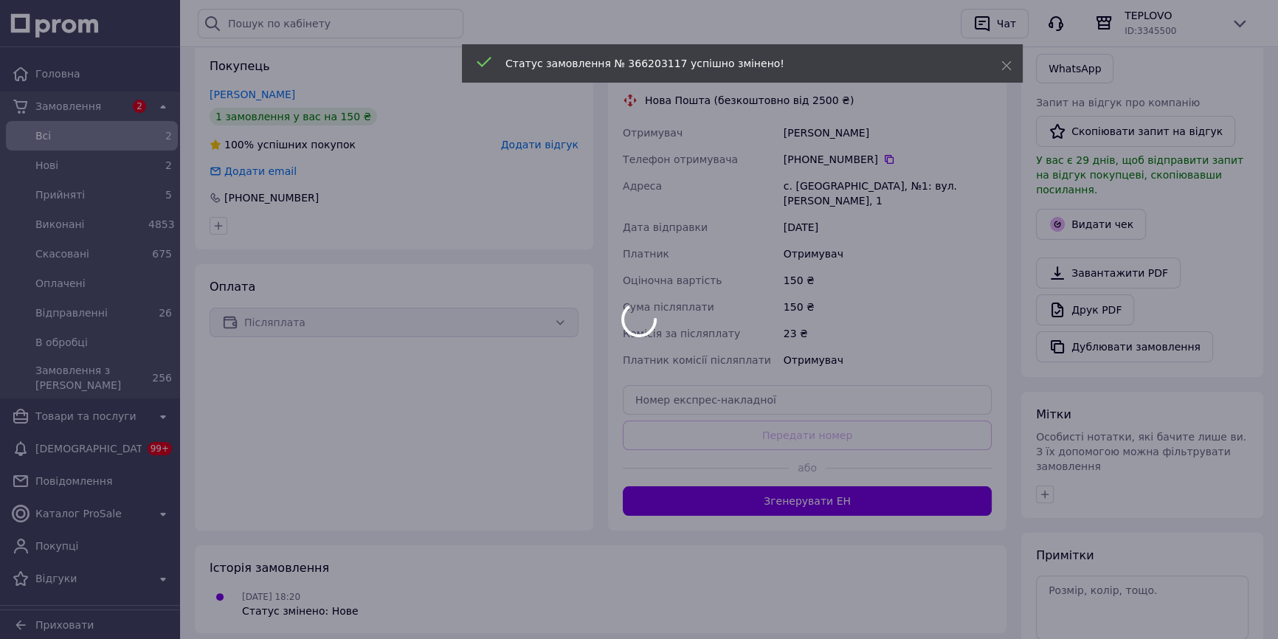
scroll to position [335, 0]
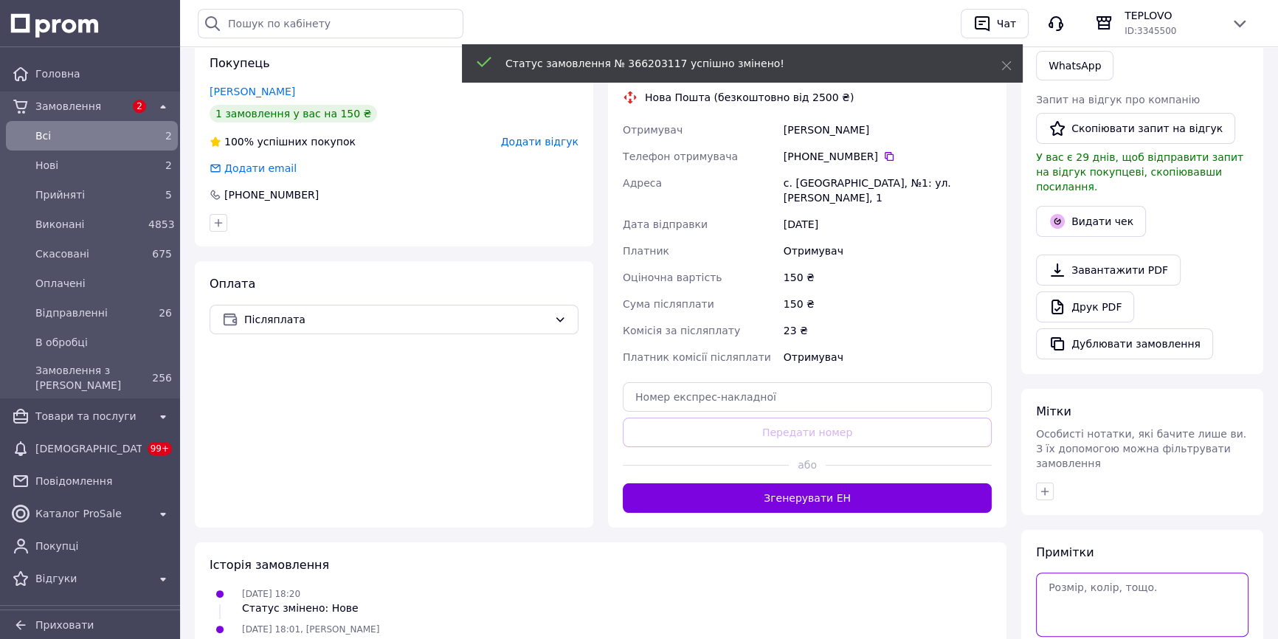
click at [1146, 572] on textarea at bounding box center [1142, 603] width 212 height 63
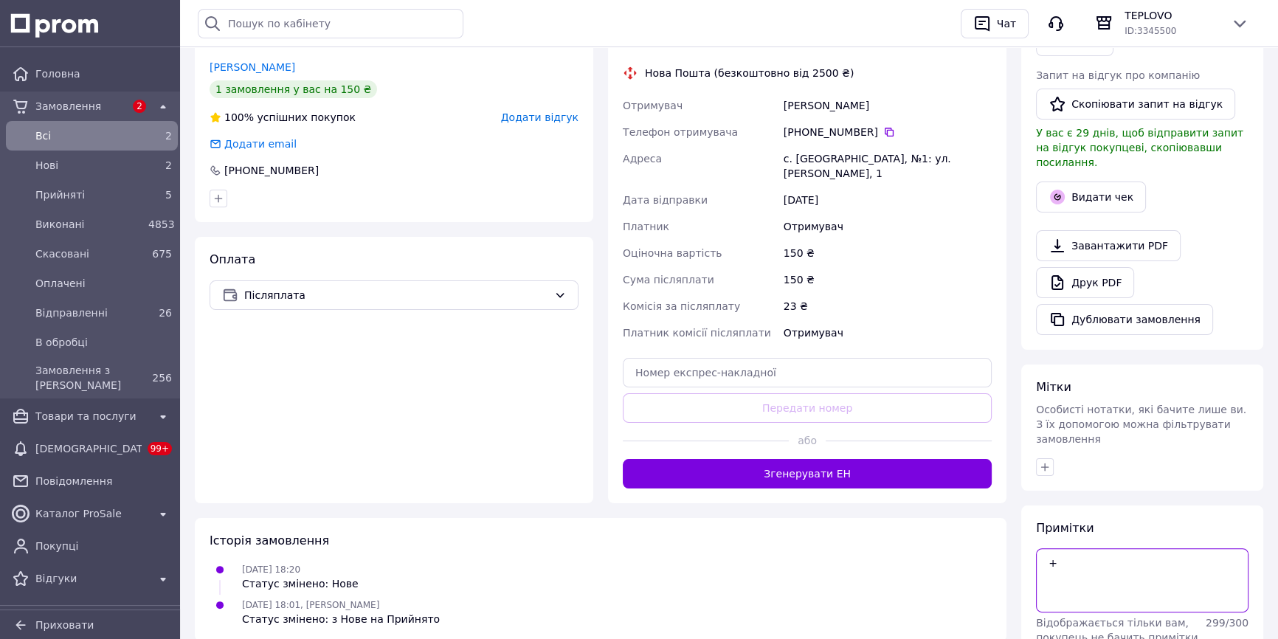
scroll to position [398, 0]
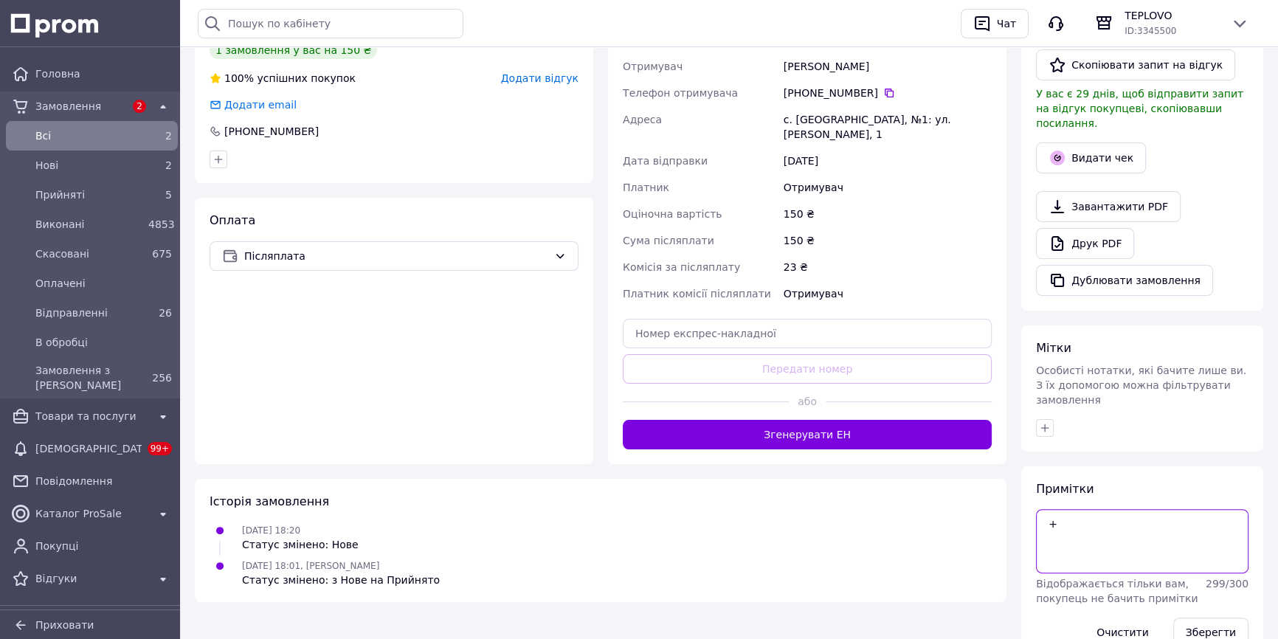
type textarea "+"
click at [1236, 612] on div "Зберегти" at bounding box center [1210, 632] width 87 height 41
click at [1229, 617] on button "Зберегти" at bounding box center [1210, 632] width 75 height 30
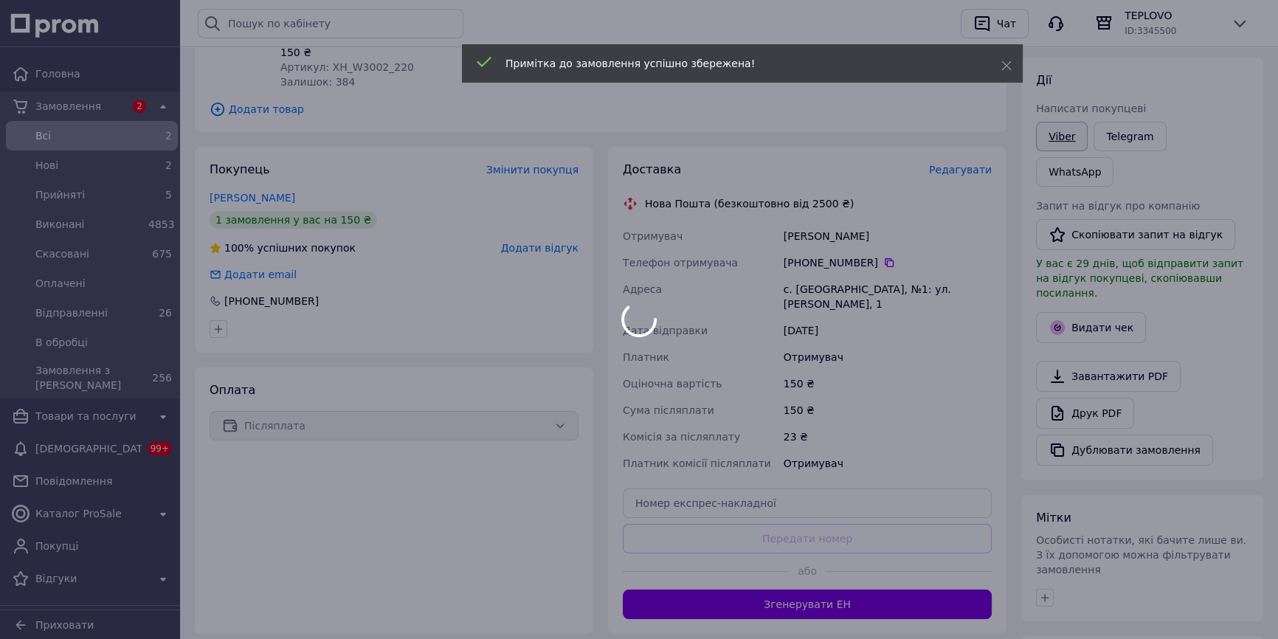
scroll to position [198, 0]
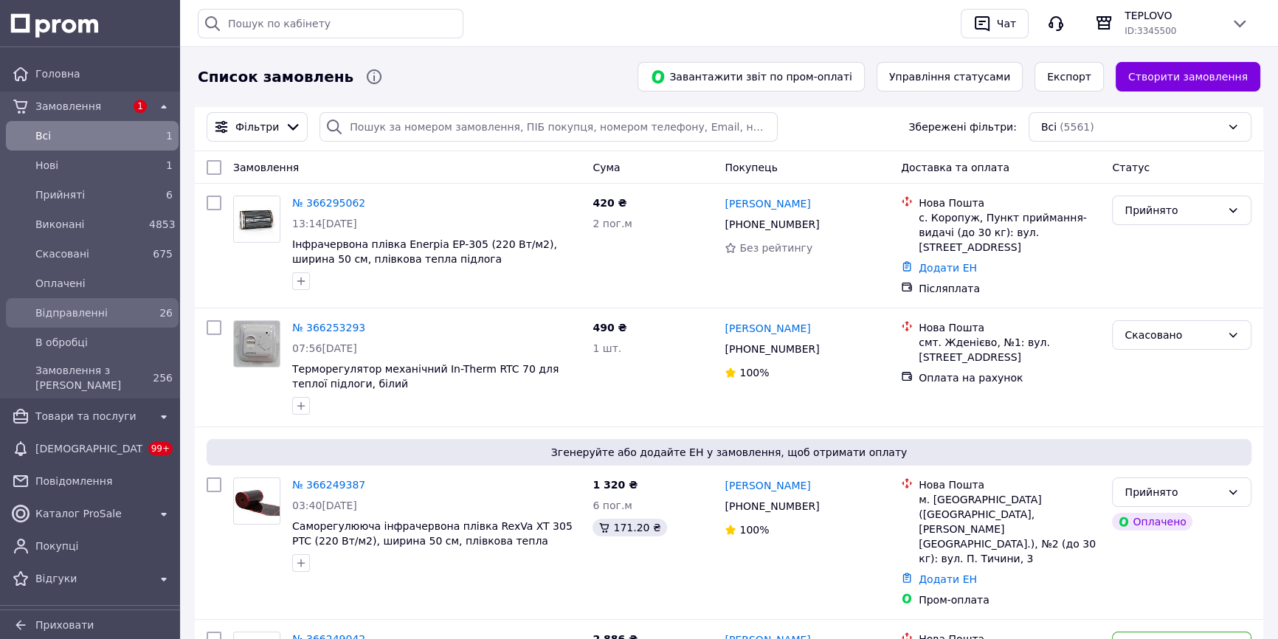
click at [122, 310] on span "Відправленні" at bounding box center [89, 312] width 108 height 15
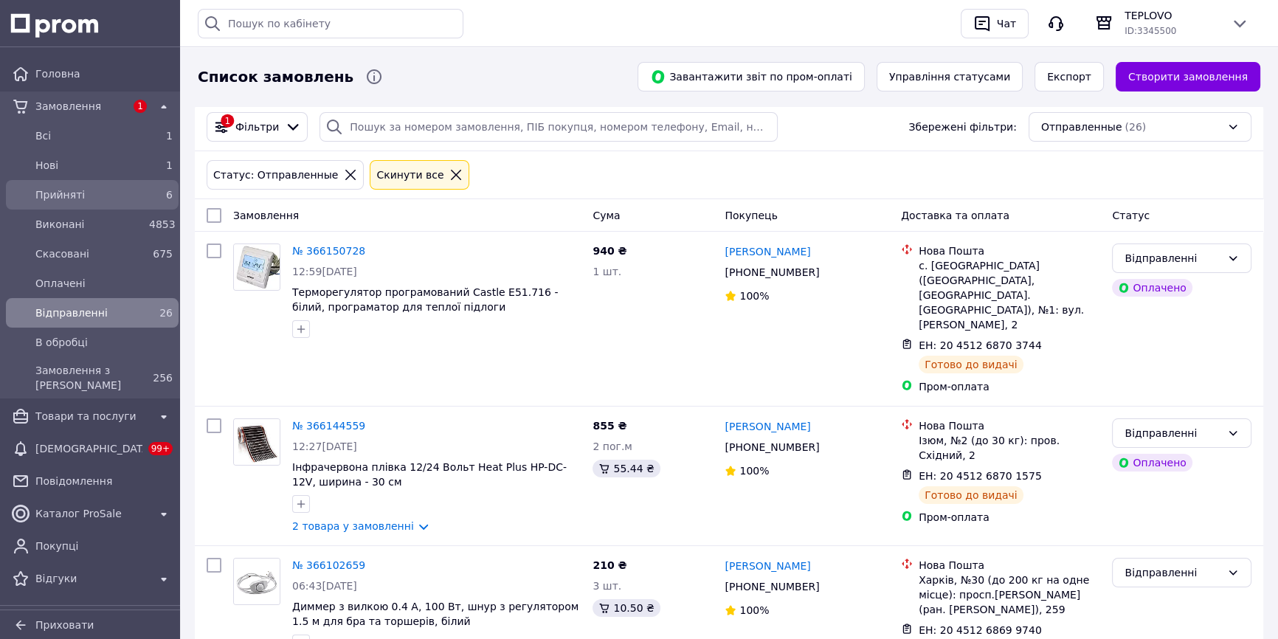
click at [84, 187] on span "Прийняті" at bounding box center [89, 194] width 108 height 15
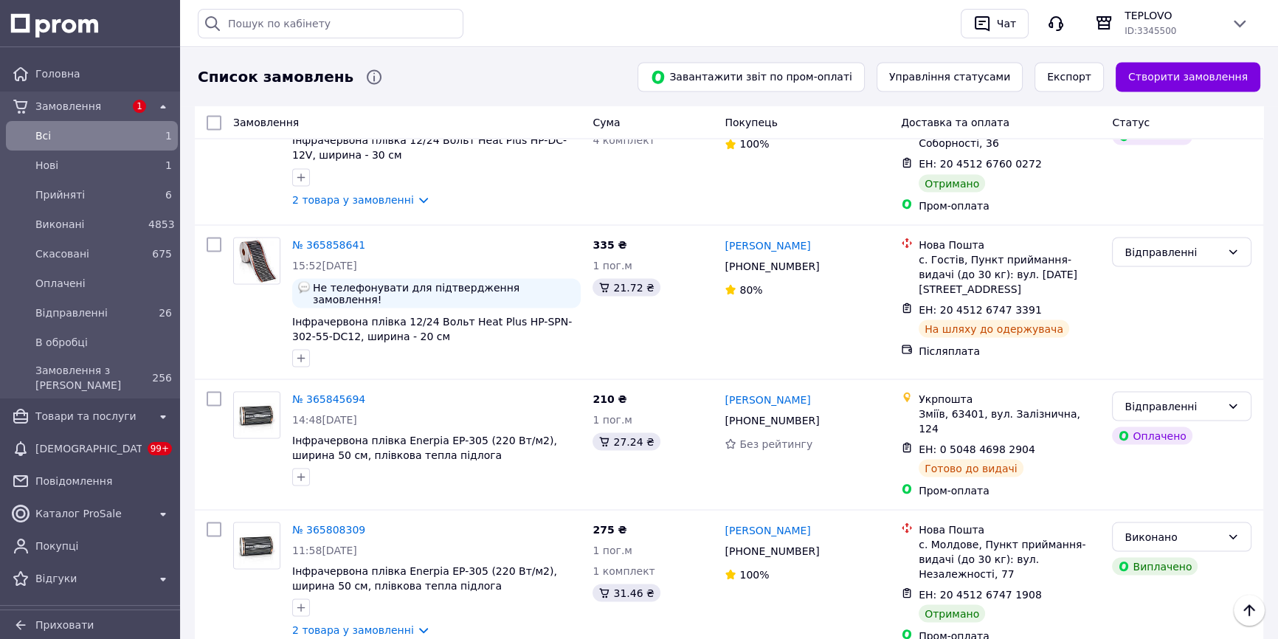
scroll to position [2138, 0]
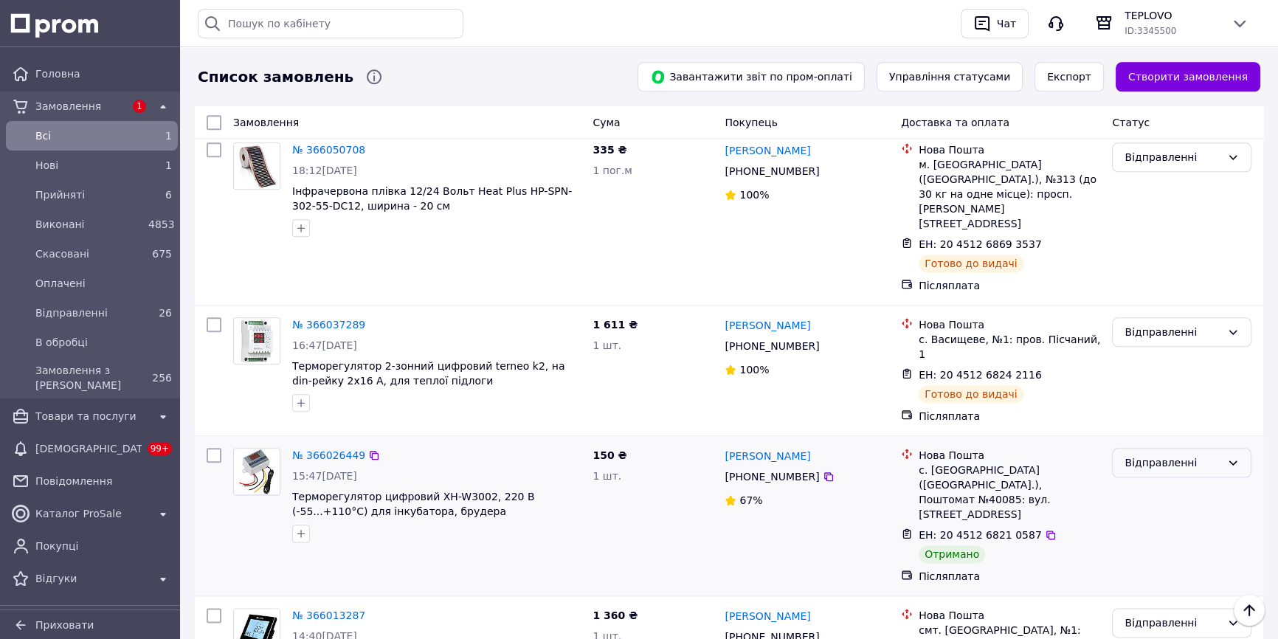
click at [1155, 454] on div "Відправленні" at bounding box center [1172, 462] width 97 height 16
click at [1136, 443] on li "Оплачено" at bounding box center [1181, 438] width 138 height 27
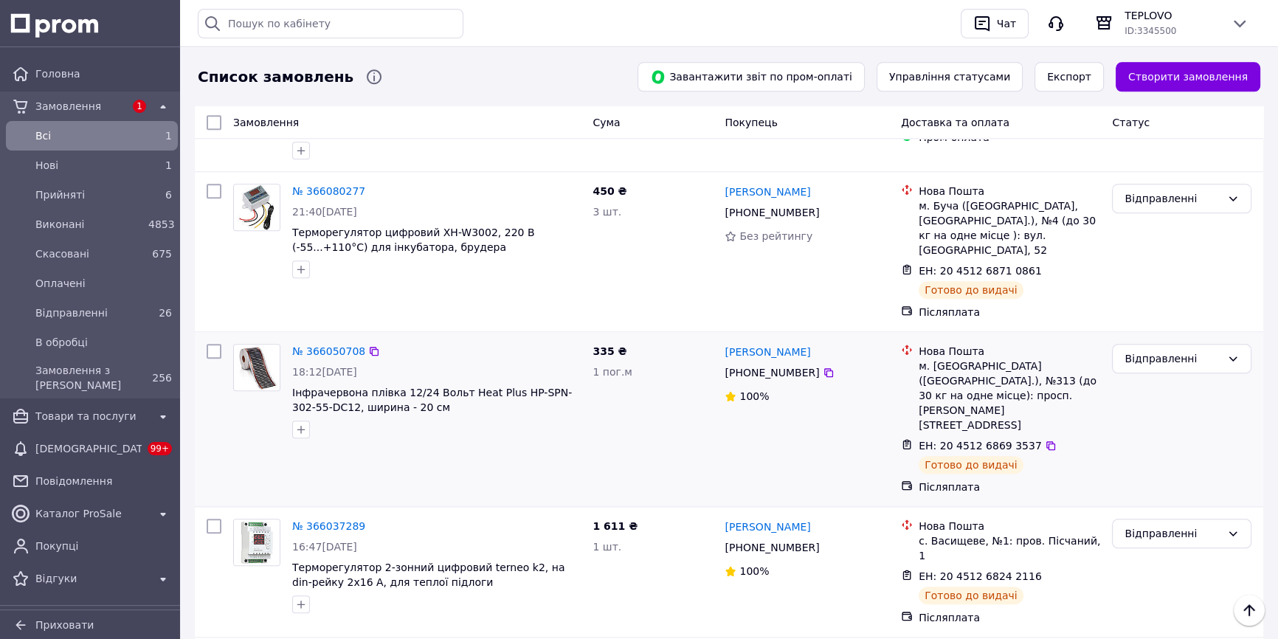
scroll to position [2071, 0]
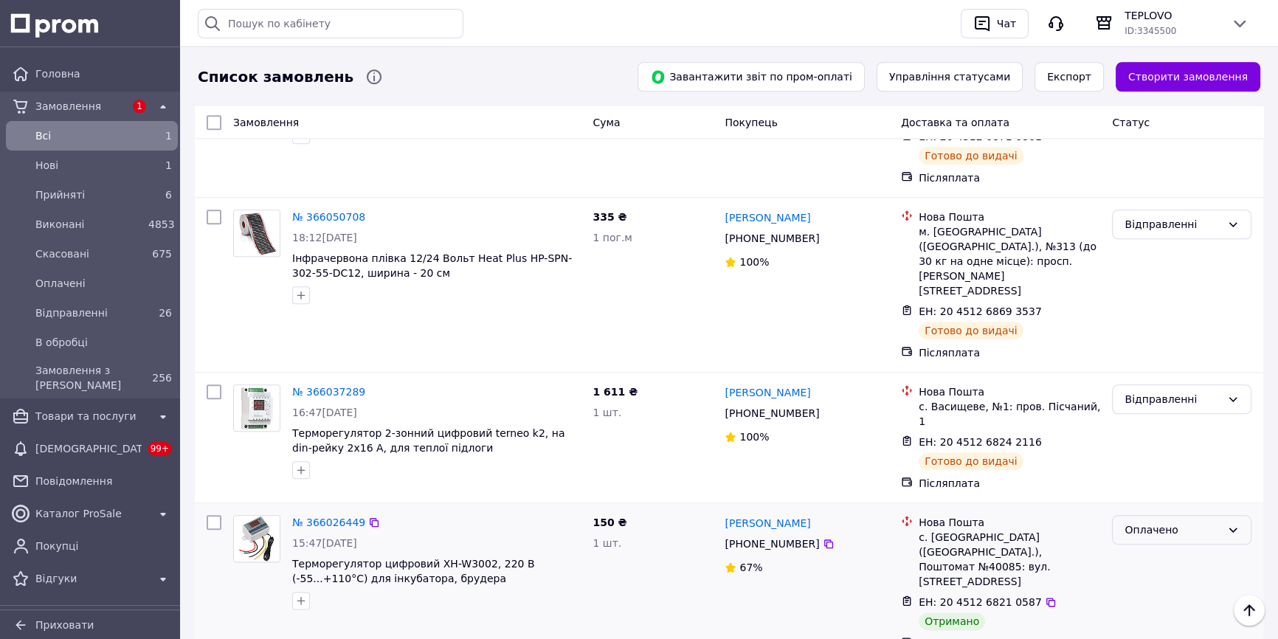
click at [1180, 522] on div "Оплачено" at bounding box center [1172, 530] width 97 height 16
click at [1143, 451] on li "Виконано" at bounding box center [1181, 452] width 138 height 27
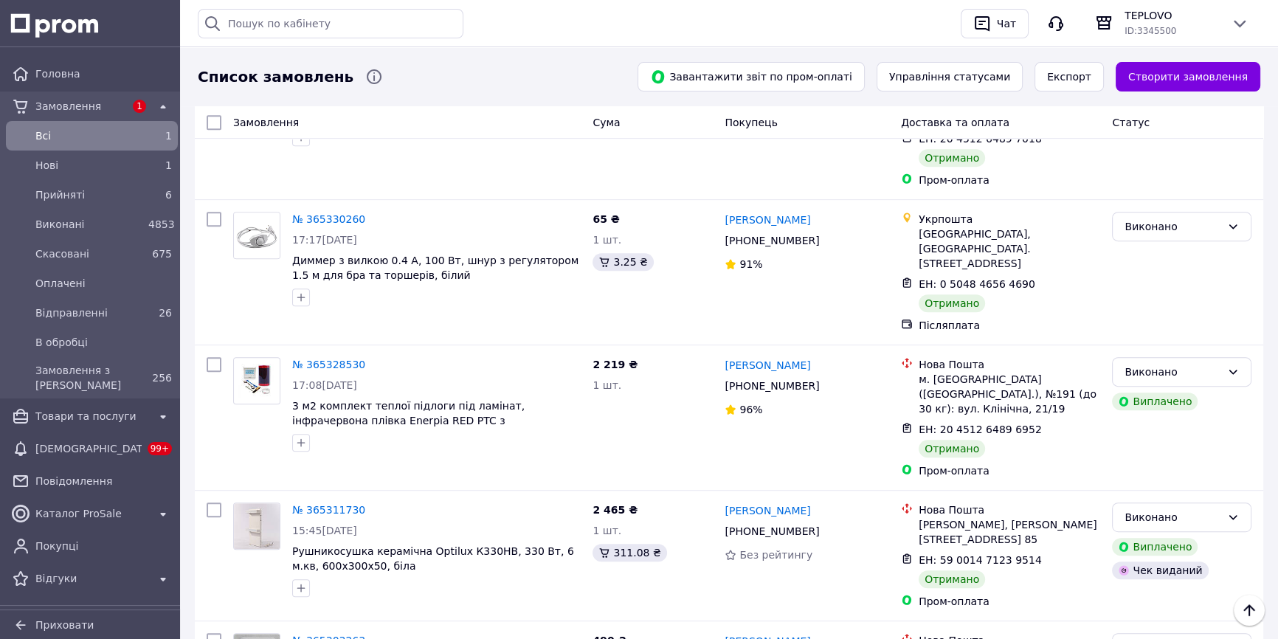
click at [1129, 441] on li "Оплачено" at bounding box center [1181, 438] width 138 height 27
click at [1138, 387] on li "Виконано" at bounding box center [1181, 385] width 138 height 27
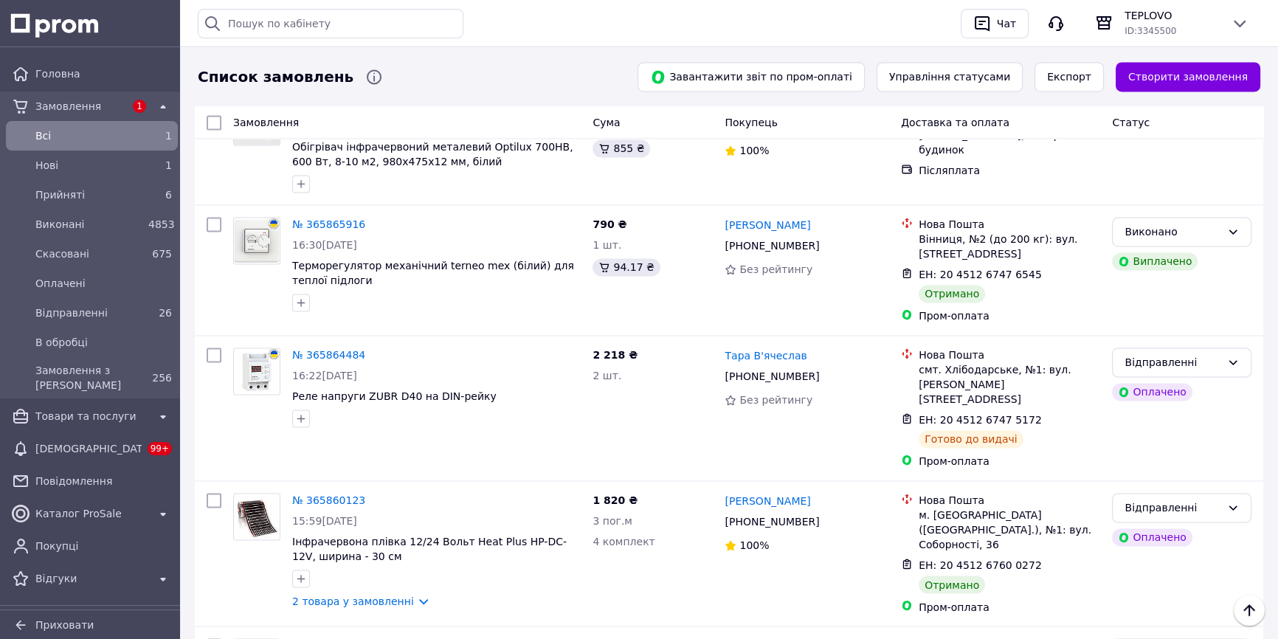
scroll to position [1465, 0]
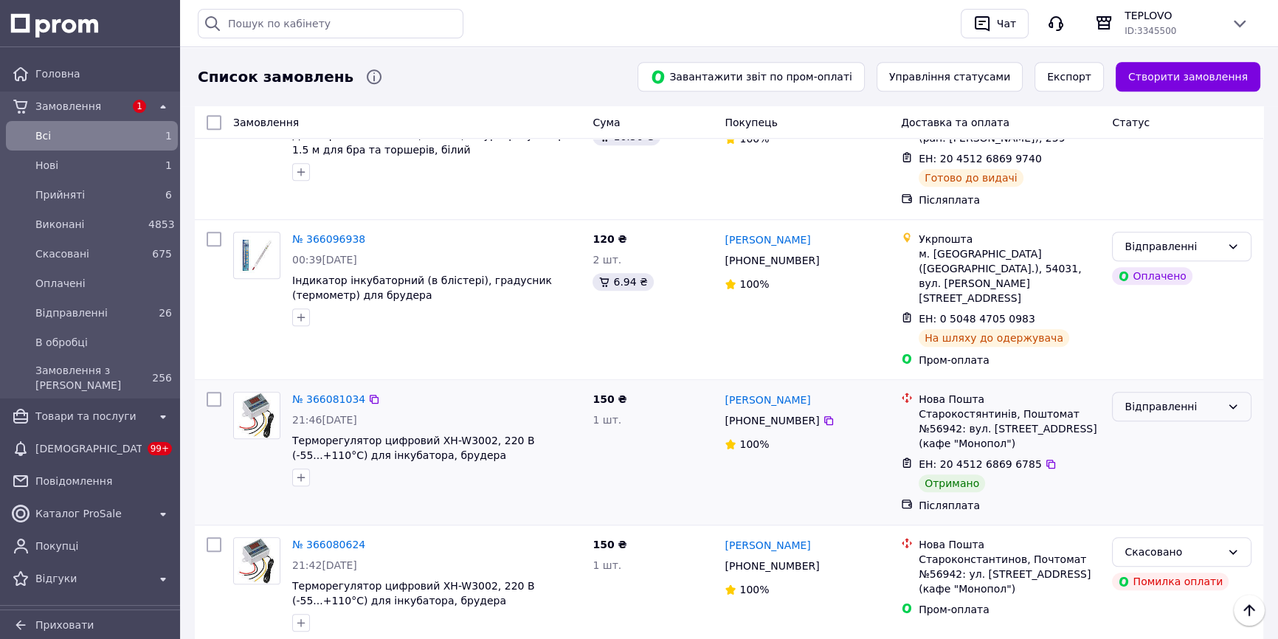
click at [1195, 398] on div "Відправленні" at bounding box center [1172, 406] width 97 height 16
click at [1164, 437] on li "Оплачено" at bounding box center [1181, 438] width 138 height 27
click at [1126, 398] on div "Оплачено" at bounding box center [1172, 406] width 97 height 16
click at [1126, 384] on li "Виконано" at bounding box center [1181, 385] width 138 height 27
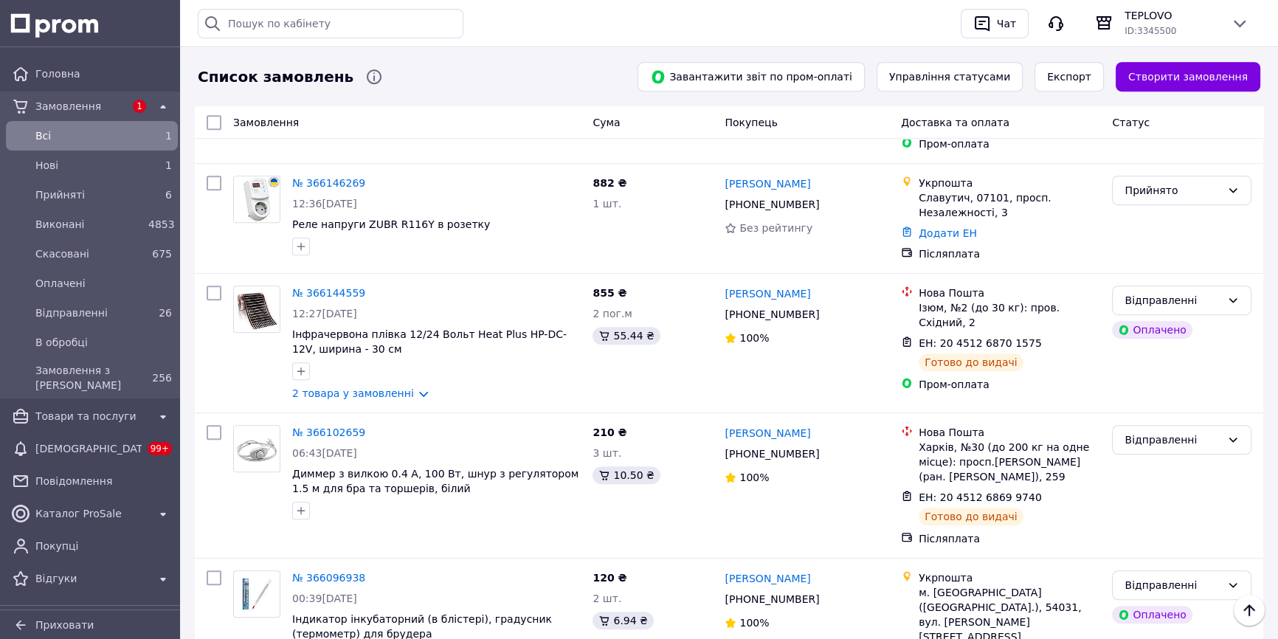
scroll to position [929, 0]
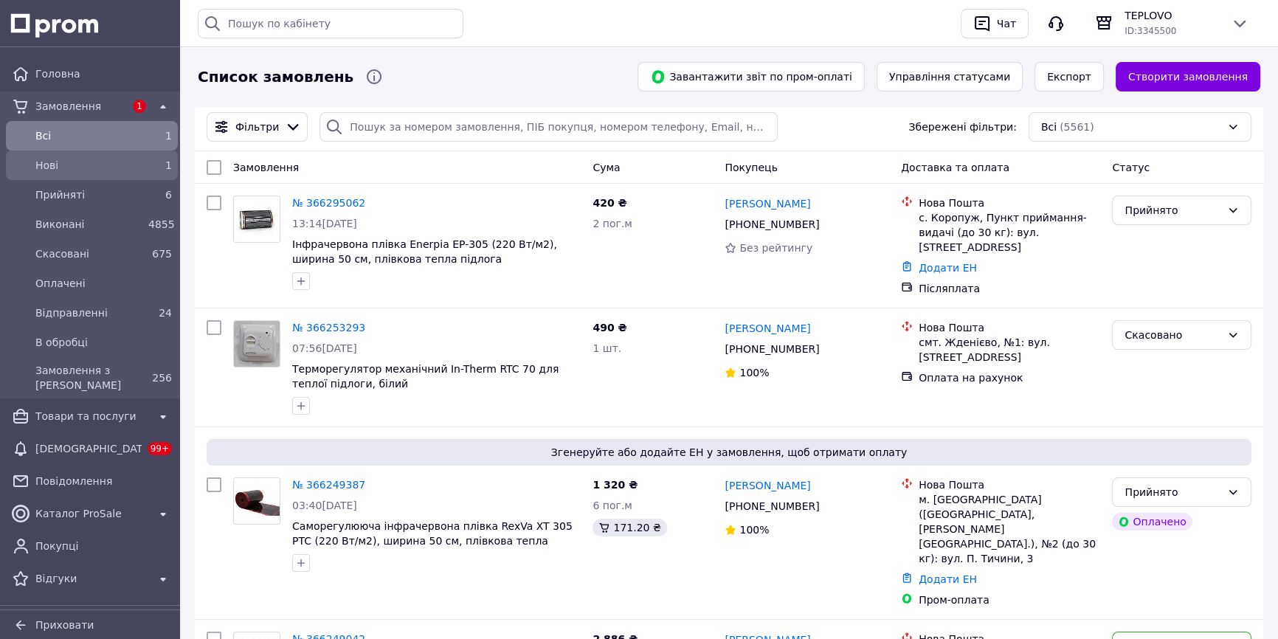
click at [73, 172] on span "Нові" at bounding box center [88, 165] width 107 height 15
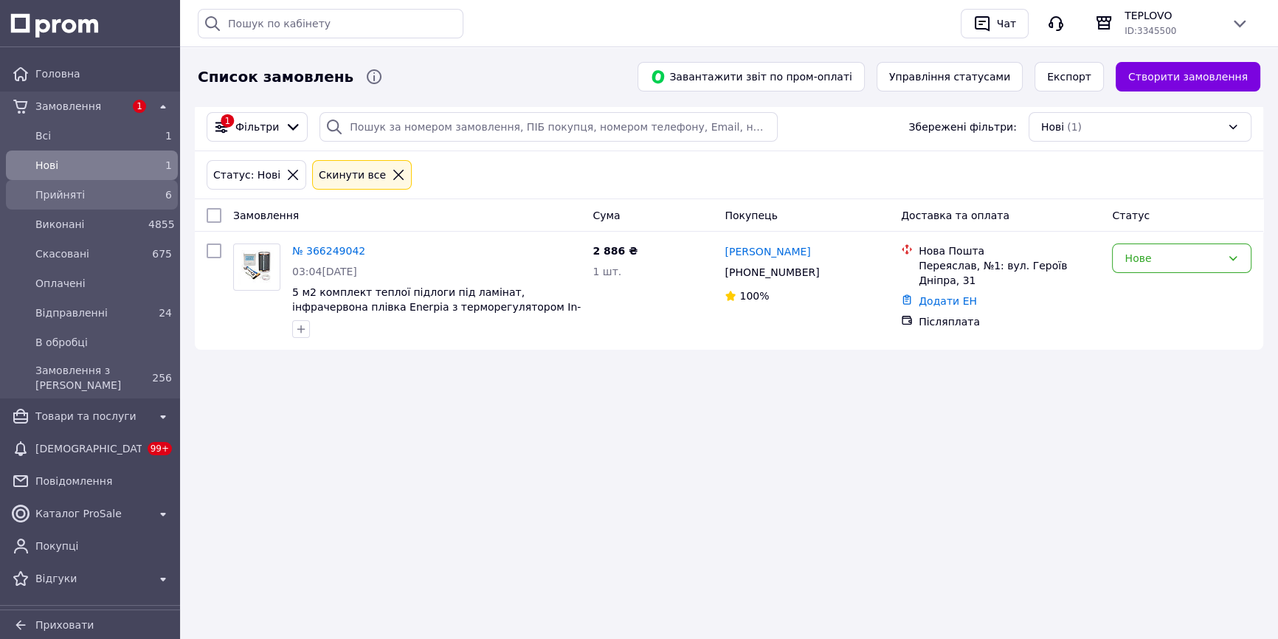
click at [90, 198] on span "Прийняті" at bounding box center [88, 194] width 107 height 15
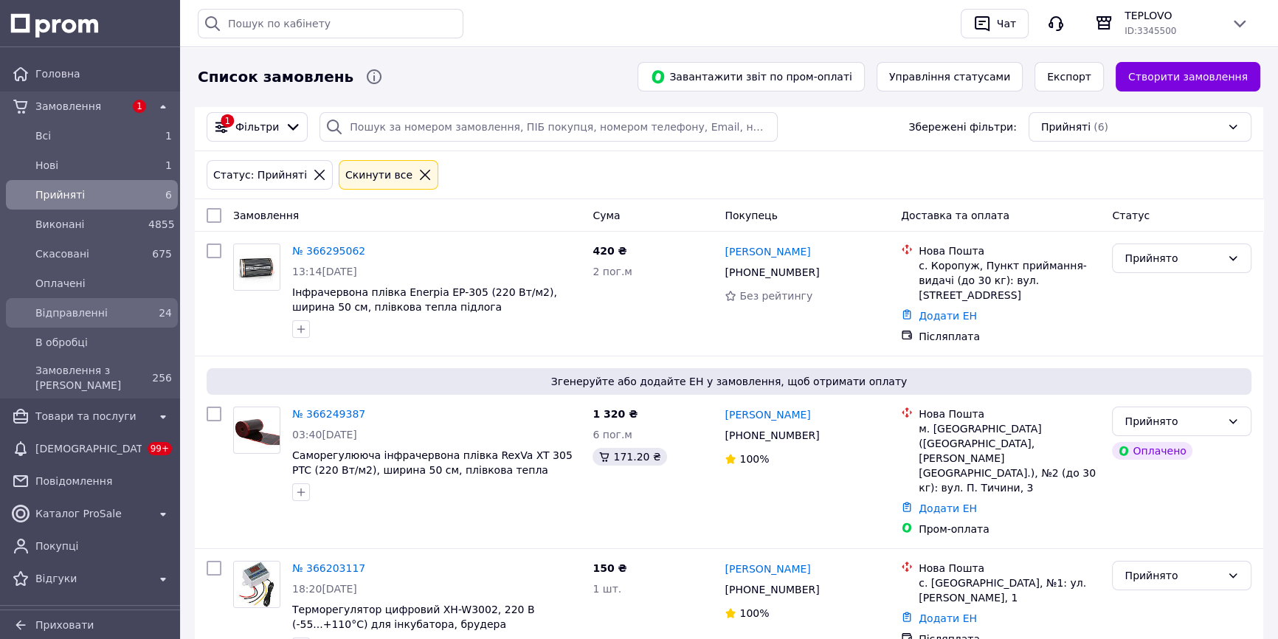
click at [84, 324] on link "Відправленні 24" at bounding box center [92, 313] width 184 height 30
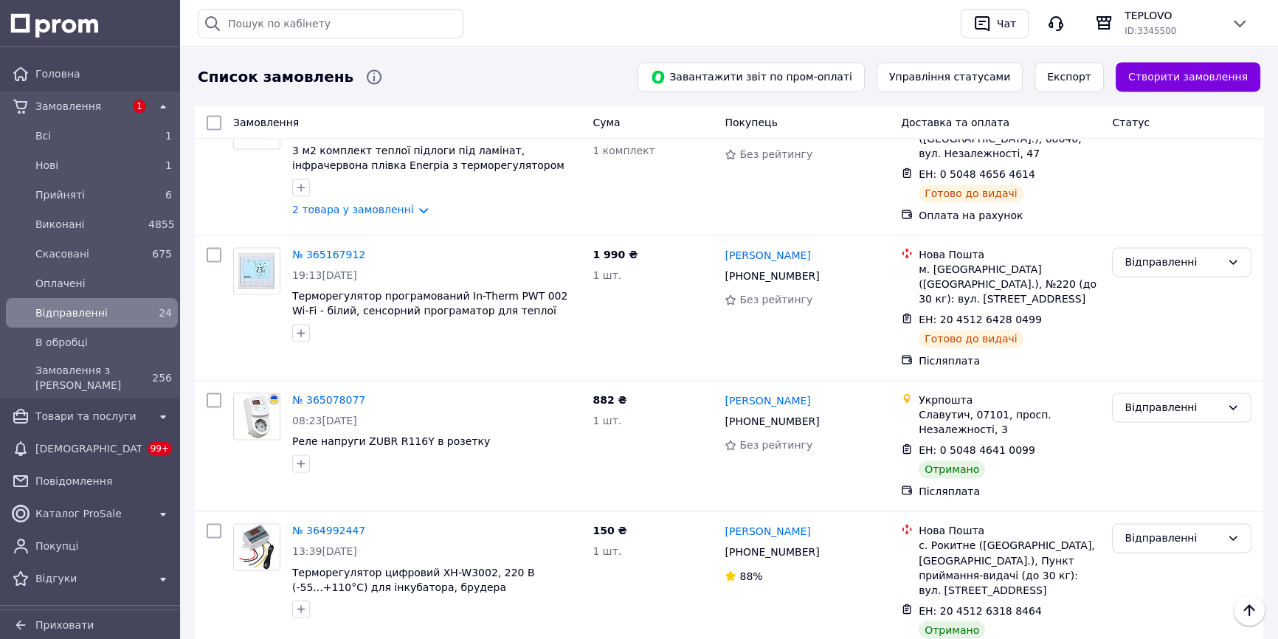
scroll to position [2953, 0]
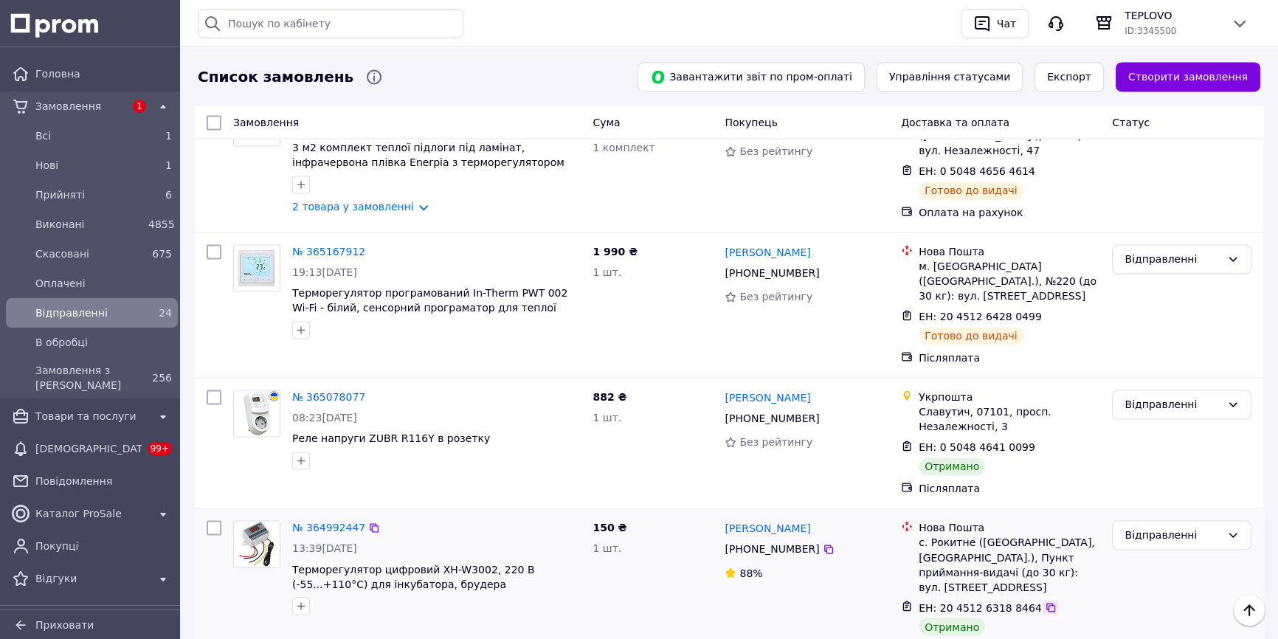
click at [1045, 601] on icon at bounding box center [1051, 607] width 12 height 12
drag, startPoint x: 793, startPoint y: 310, endPoint x: 749, endPoint y: 311, distance: 44.3
click at [749, 519] on div "[PERSON_NAME]" at bounding box center [806, 528] width 167 height 18
copy link "Коробка"
click at [1199, 520] on div "Відправленні" at bounding box center [1181, 535] width 139 height 30
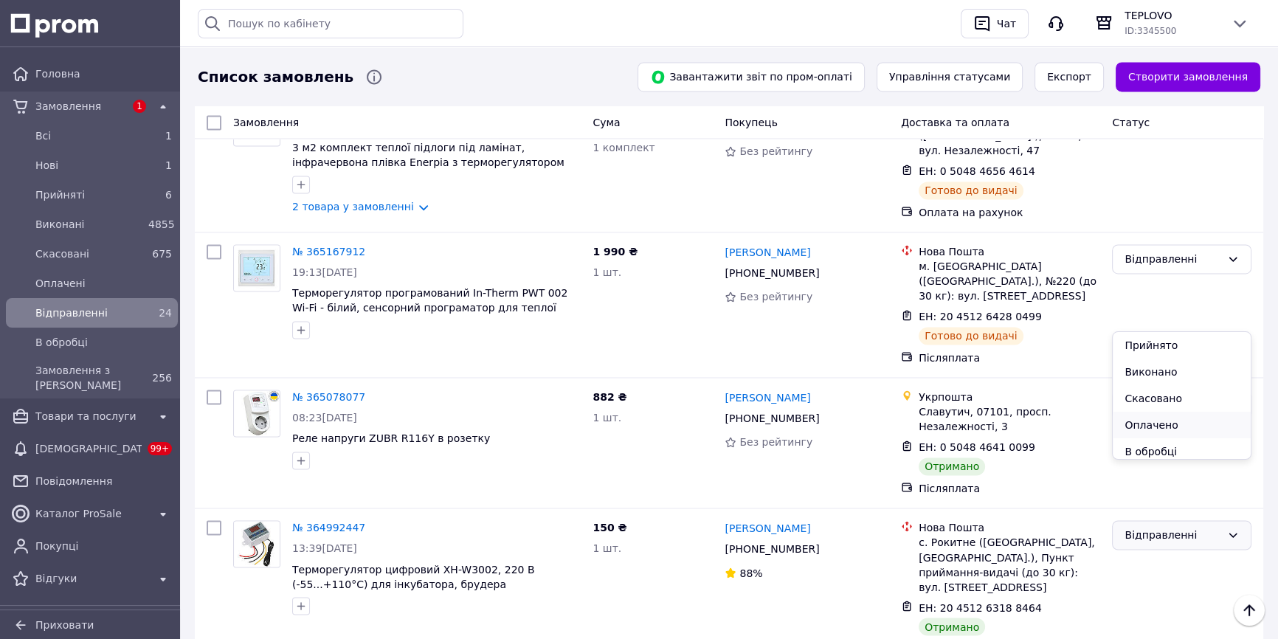
click at [1148, 426] on li "Оплачено" at bounding box center [1181, 425] width 138 height 27
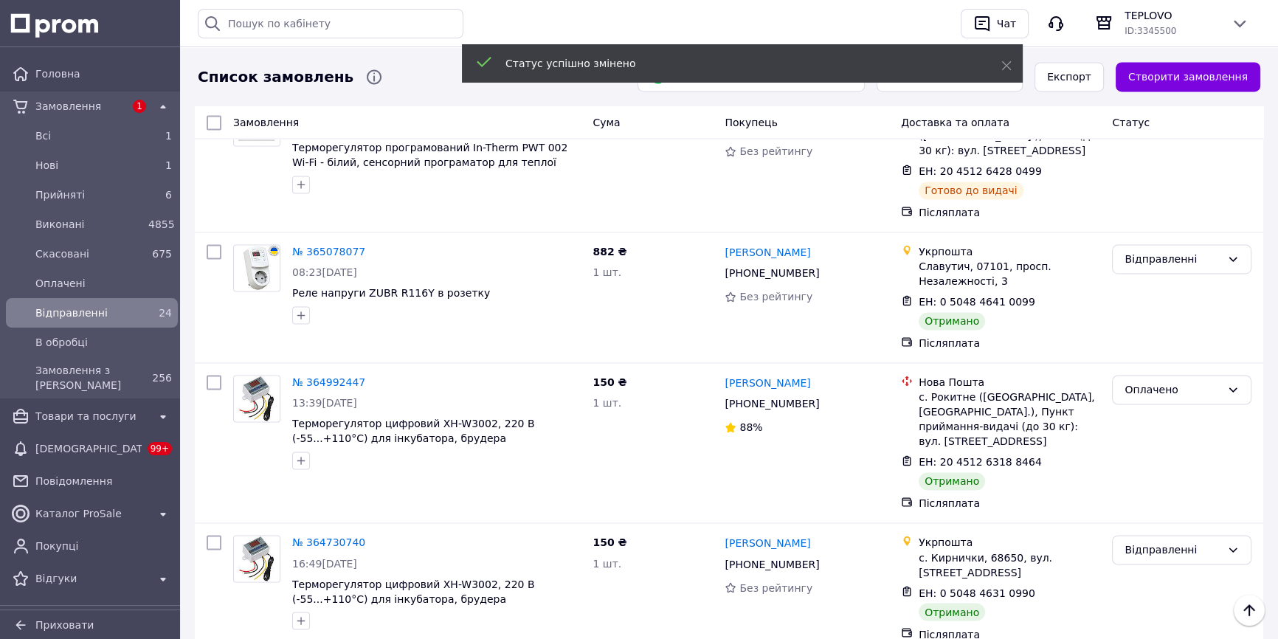
scroll to position [2808, 0]
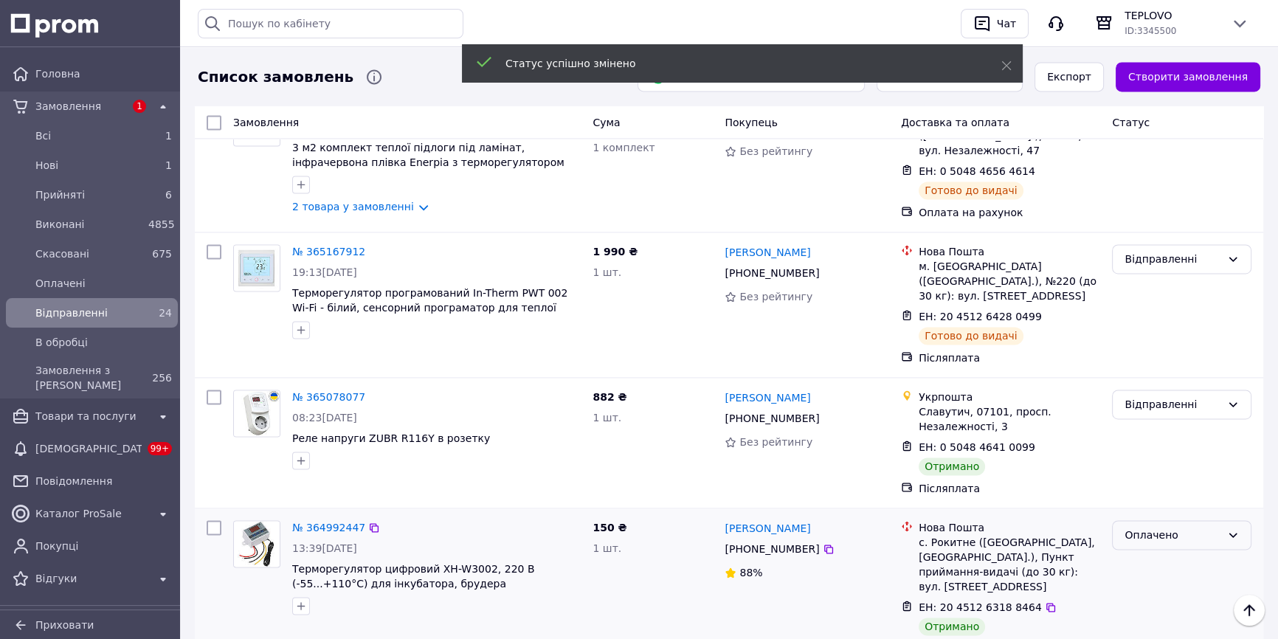
click at [1175, 527] on div "Оплачено" at bounding box center [1172, 535] width 97 height 16
click at [1167, 370] on li "Виконано" at bounding box center [1181, 372] width 138 height 27
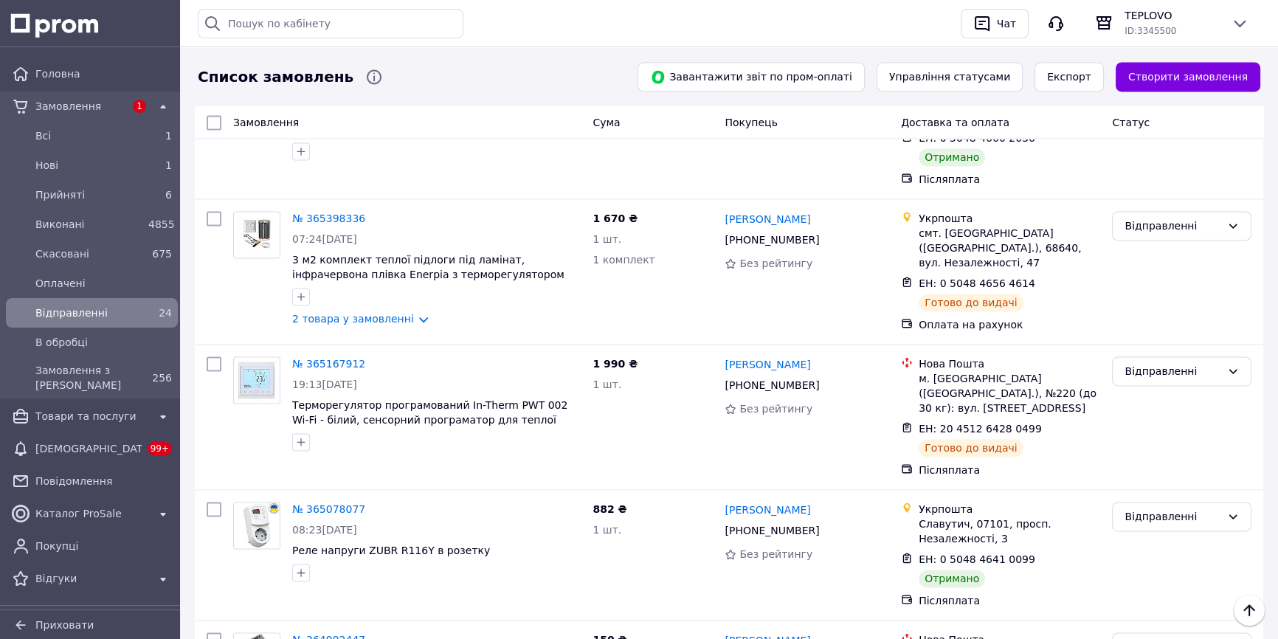
scroll to position [2673, 0]
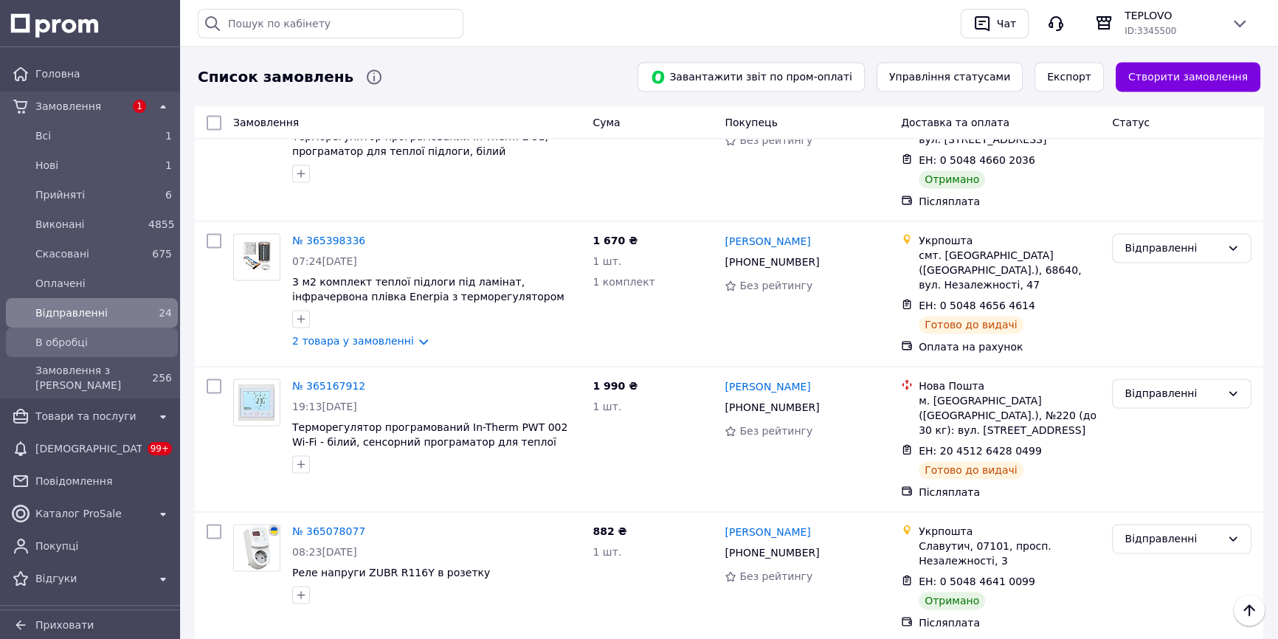
click at [99, 336] on span "В обробці" at bounding box center [103, 342] width 136 height 15
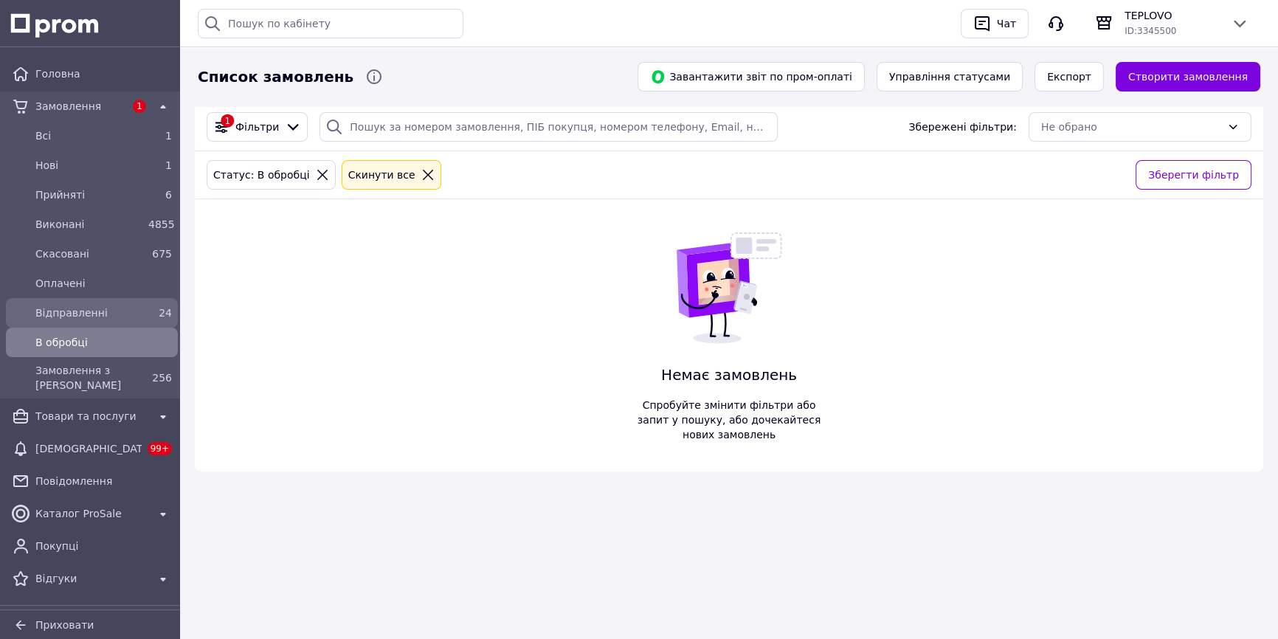
click at [88, 314] on span "Відправленні" at bounding box center [88, 312] width 107 height 15
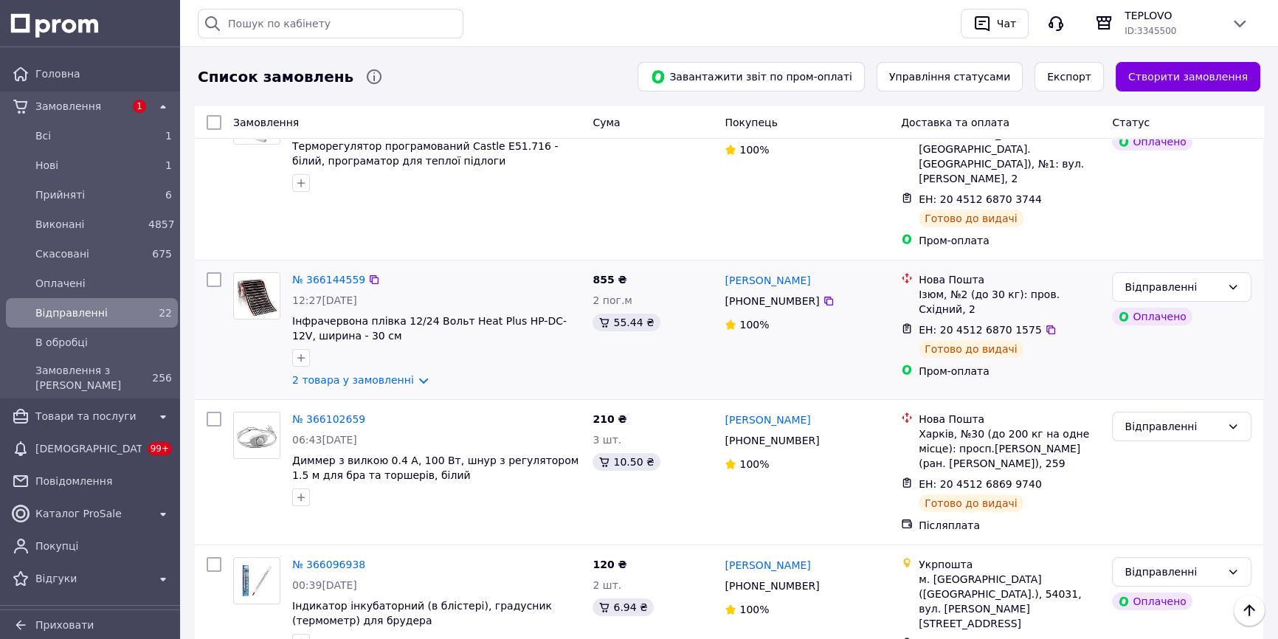
scroll to position [114, 0]
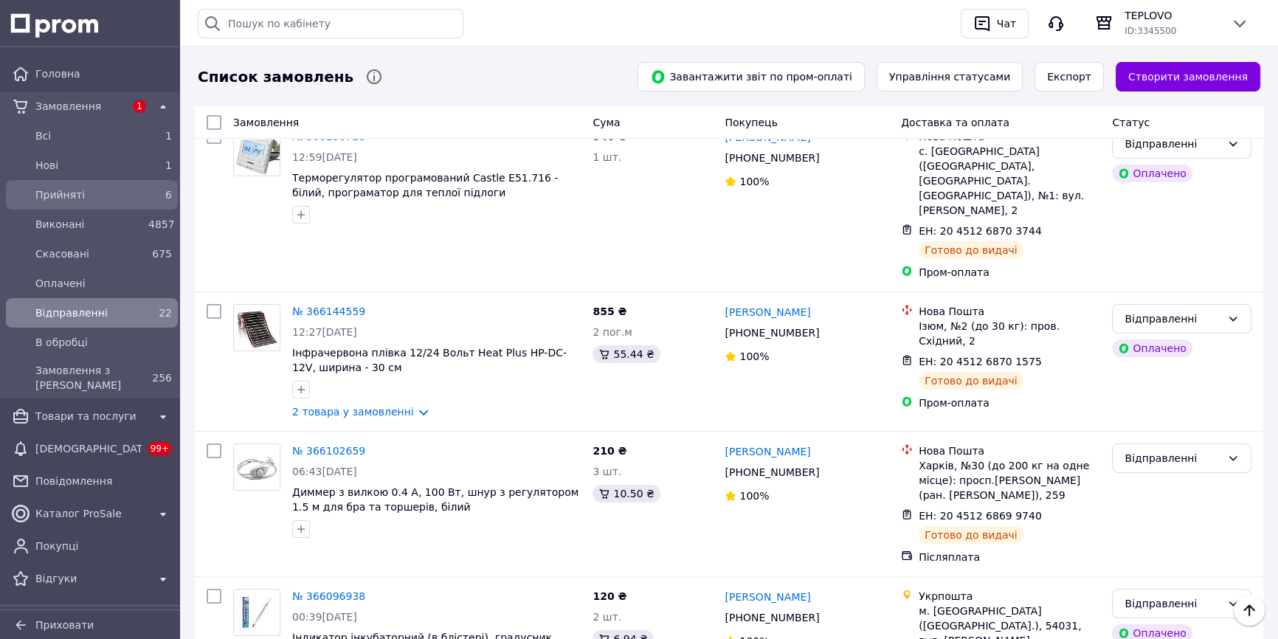
click at [135, 184] on div "Прийняті" at bounding box center [88, 194] width 113 height 21
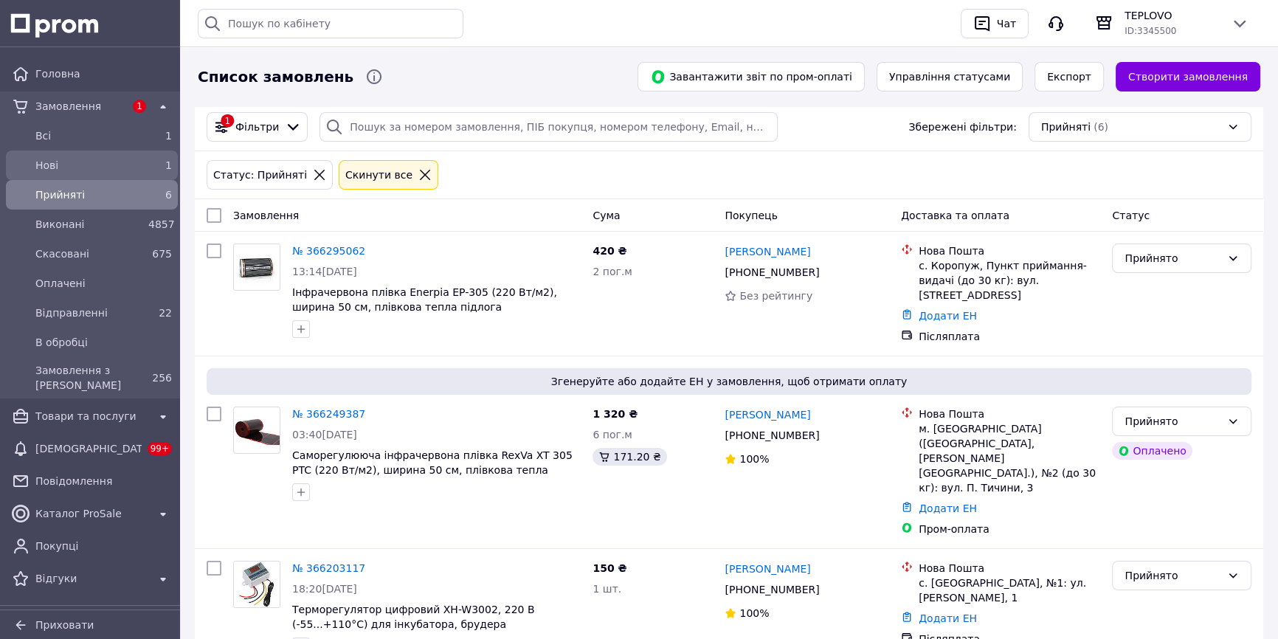
click at [108, 155] on div "Нові" at bounding box center [88, 165] width 113 height 21
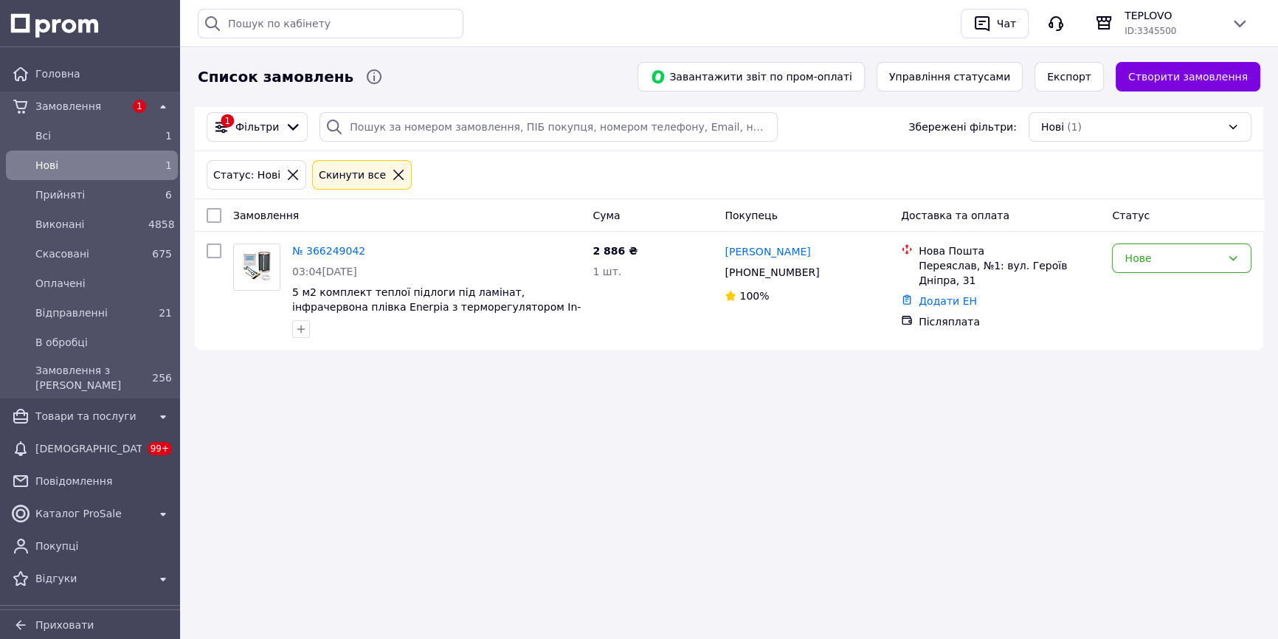
click at [97, 306] on span "Відправленні" at bounding box center [88, 312] width 107 height 15
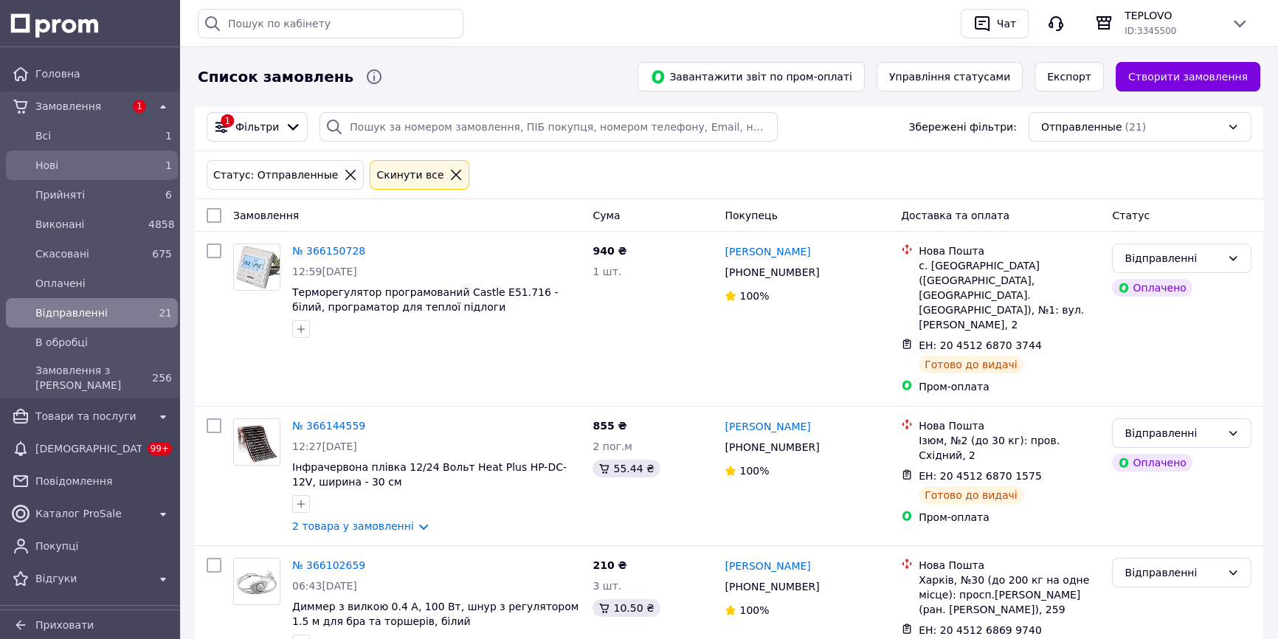
click at [60, 165] on span "Нові" at bounding box center [88, 165] width 107 height 15
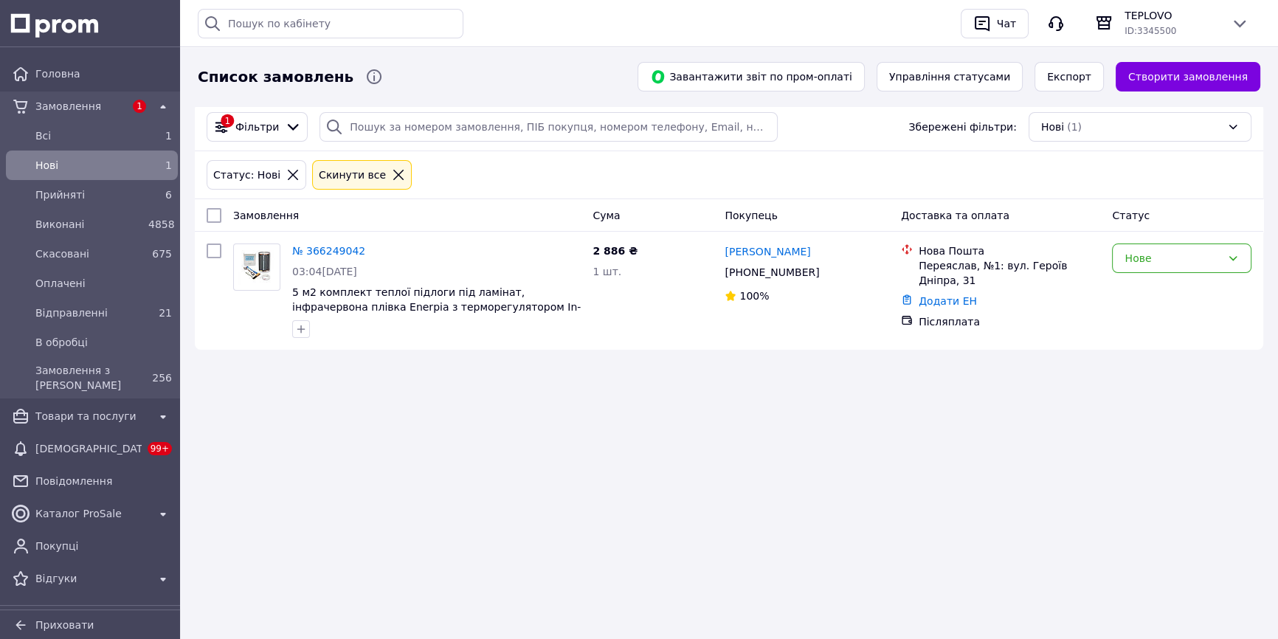
click at [113, 179] on link "Нові 1" at bounding box center [92, 165] width 184 height 30
click at [113, 187] on span "Прийняті" at bounding box center [88, 194] width 107 height 15
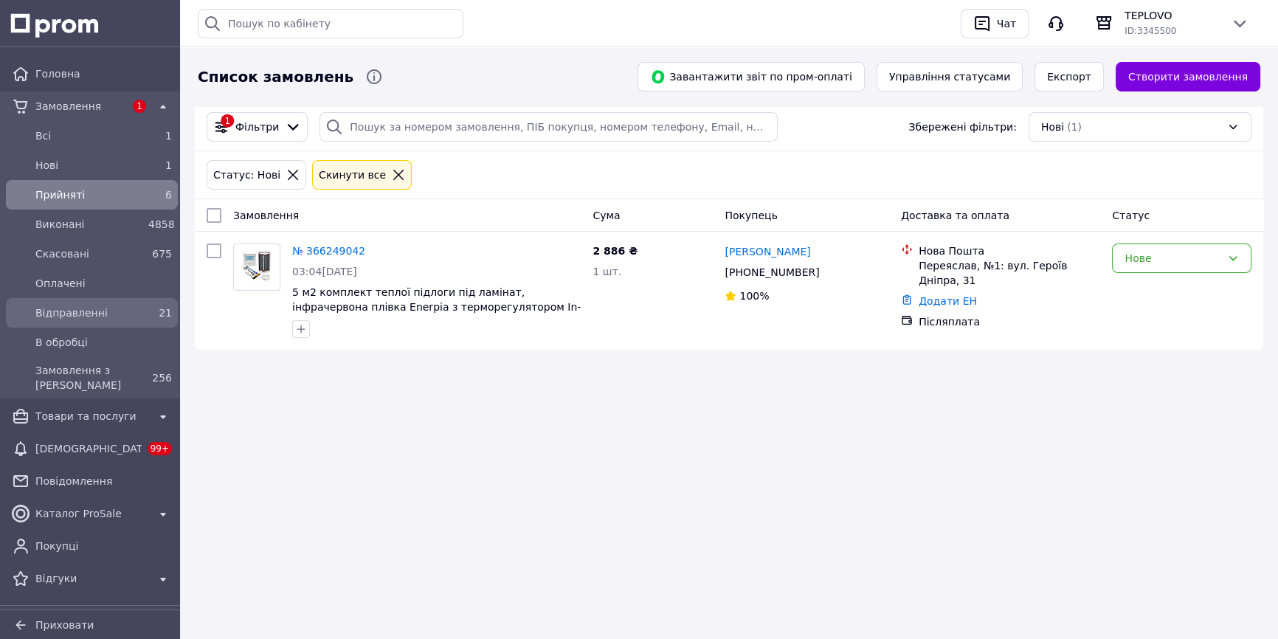
click at [111, 308] on span "Відправленні" at bounding box center [88, 312] width 107 height 15
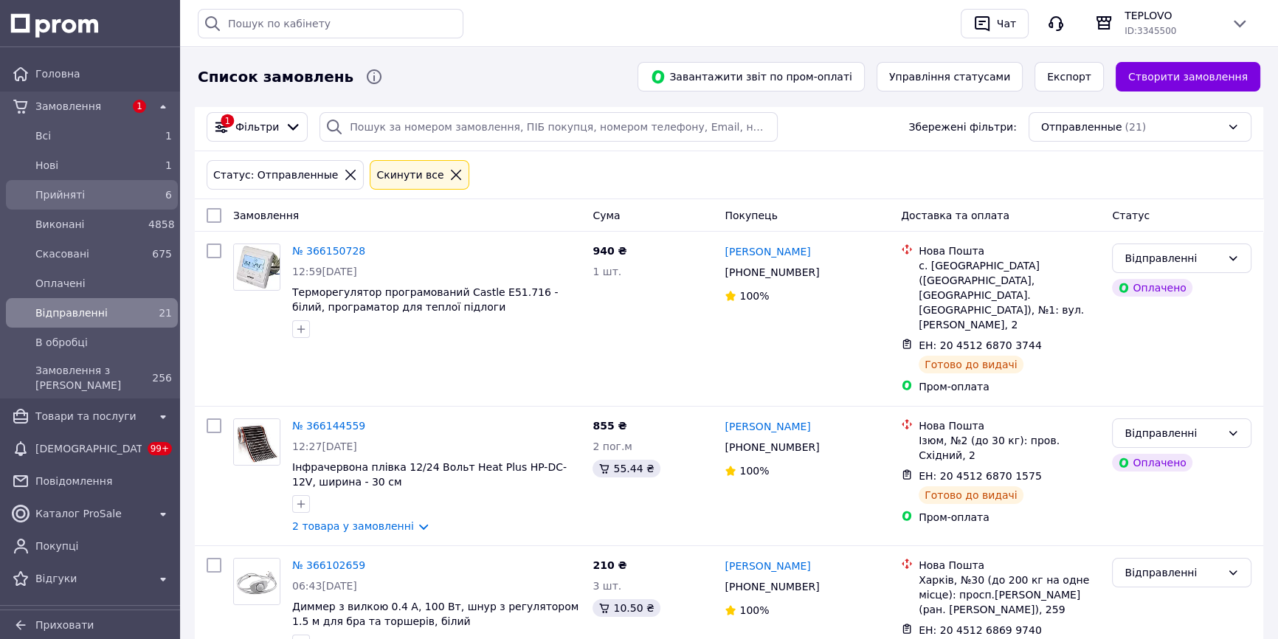
click at [113, 199] on span "Прийняті" at bounding box center [88, 194] width 107 height 15
